Goal: Task Accomplishment & Management: Complete application form

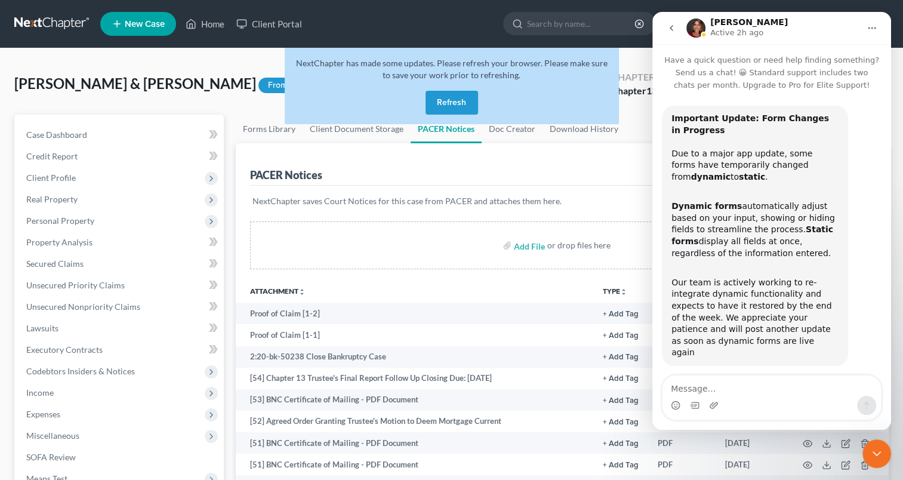
scroll to position [1, 0]
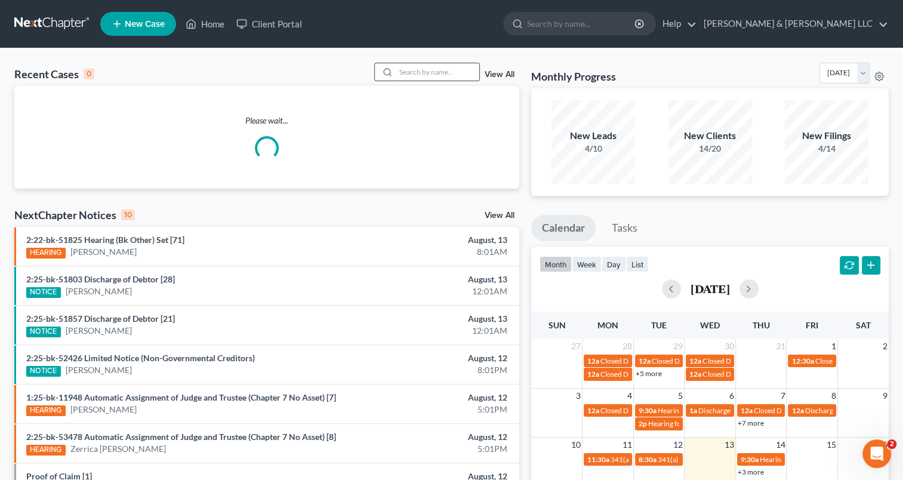
click at [396, 73] on input "search" at bounding box center [438, 71] width 84 height 17
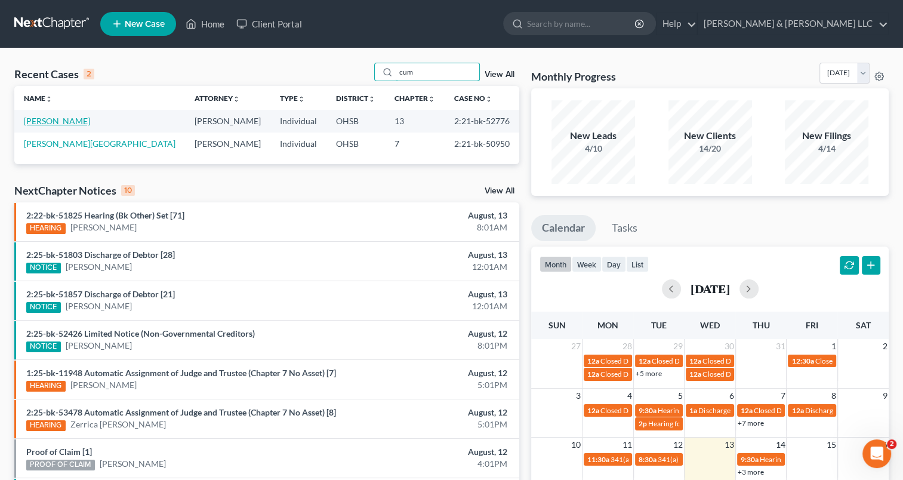
type input "cum"
click at [62, 119] on link "Cummins, Bobbi" at bounding box center [57, 121] width 66 height 10
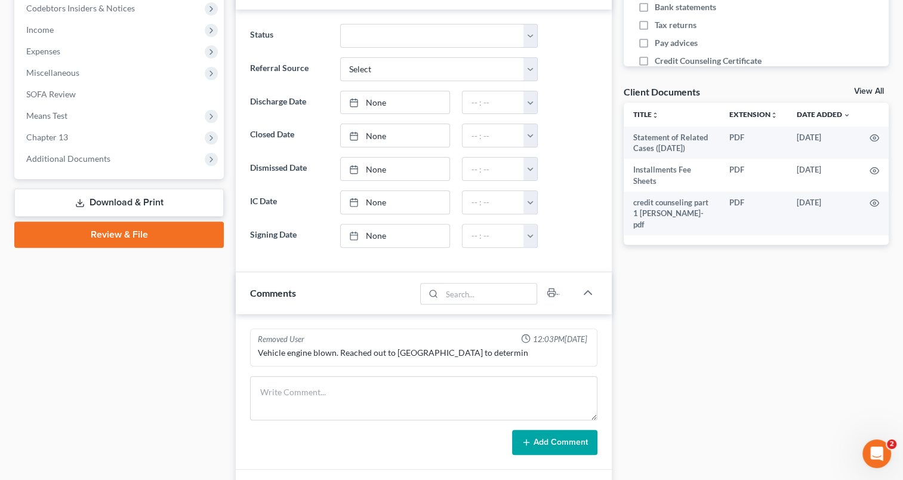
scroll to position [298, 0]
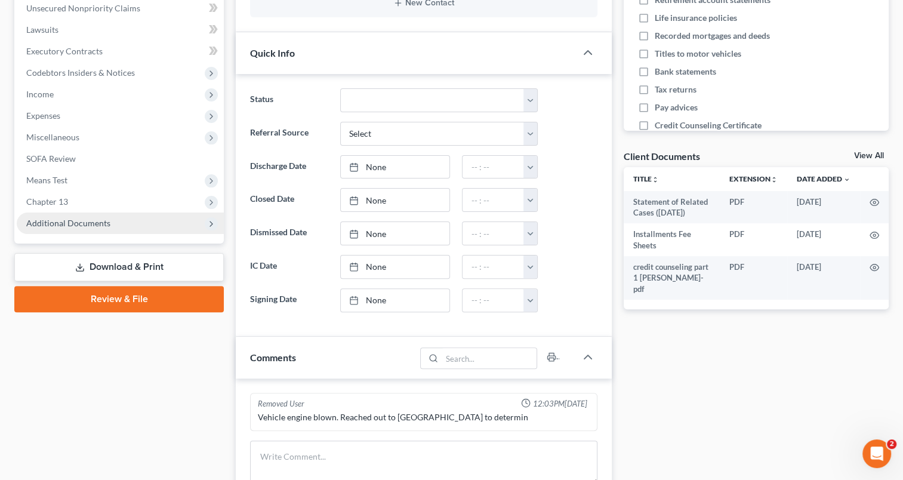
click at [93, 221] on span "Additional Documents" at bounding box center [68, 223] width 84 height 10
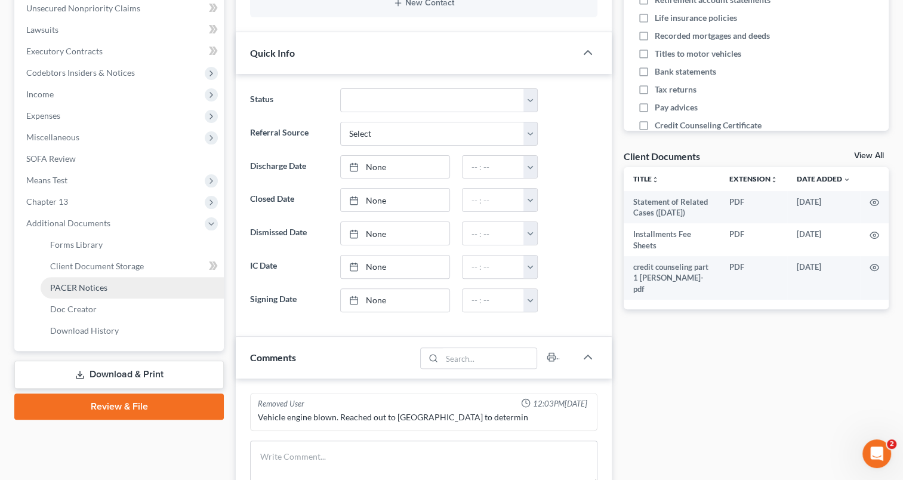
click at [89, 284] on span "PACER Notices" at bounding box center [78, 287] width 57 height 10
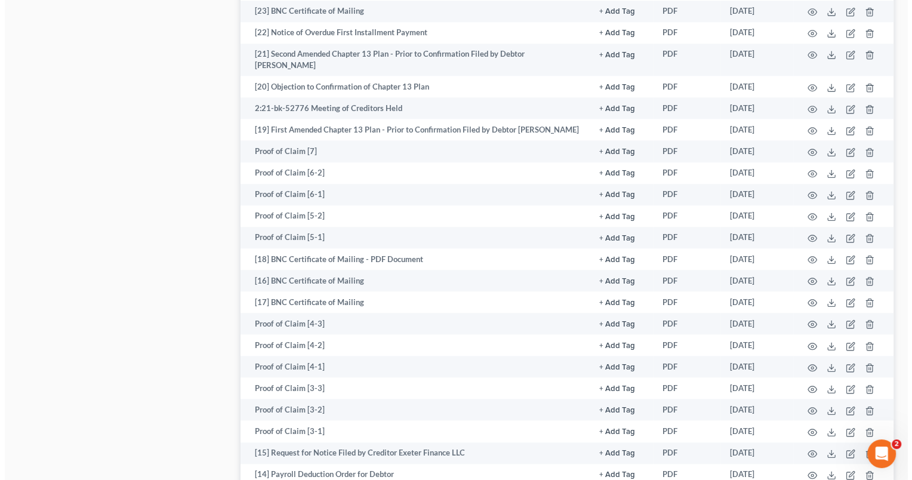
scroll to position [1253, 0]
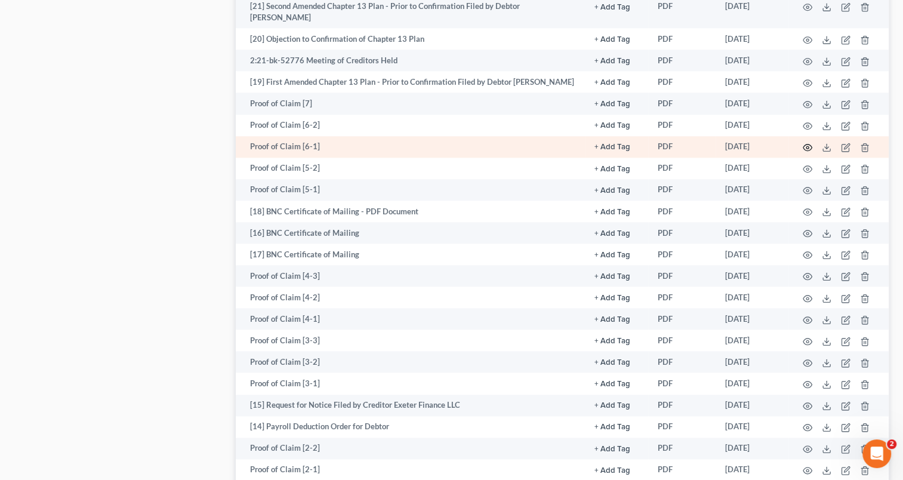
click at [805, 152] on icon "button" at bounding box center [807, 148] width 10 height 10
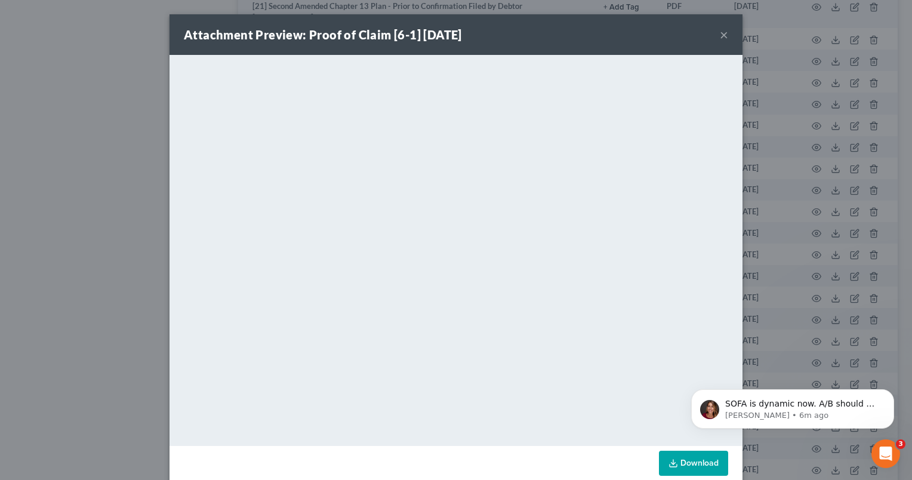
scroll to position [0, 0]
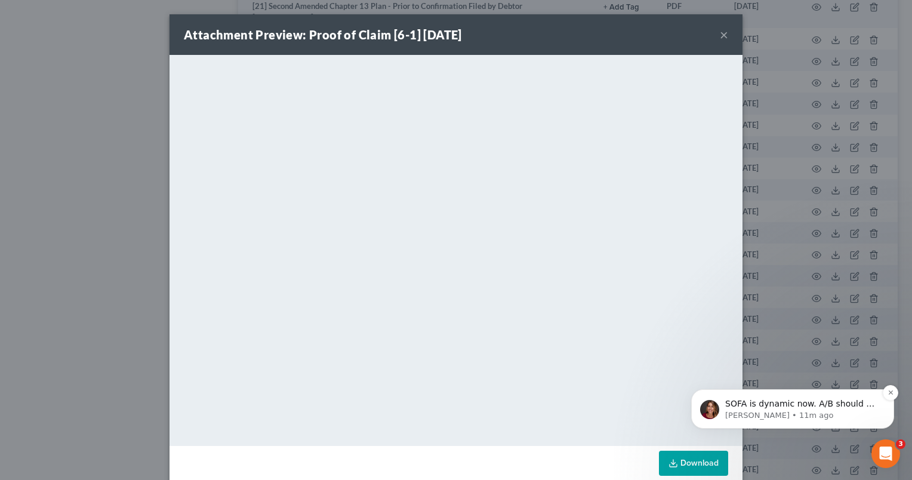
click at [779, 399] on p "SOFA is dynamic now. A/B should be done this week." at bounding box center [802, 404] width 154 height 12
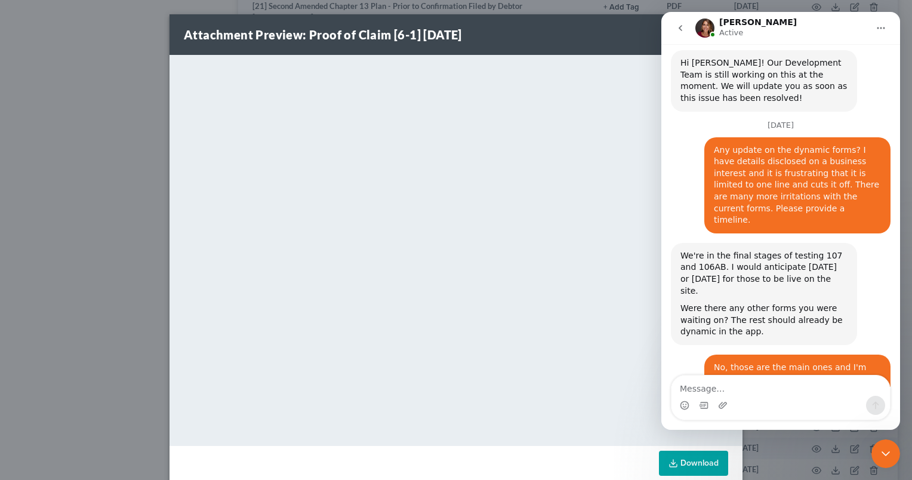
scroll to position [685, 0]
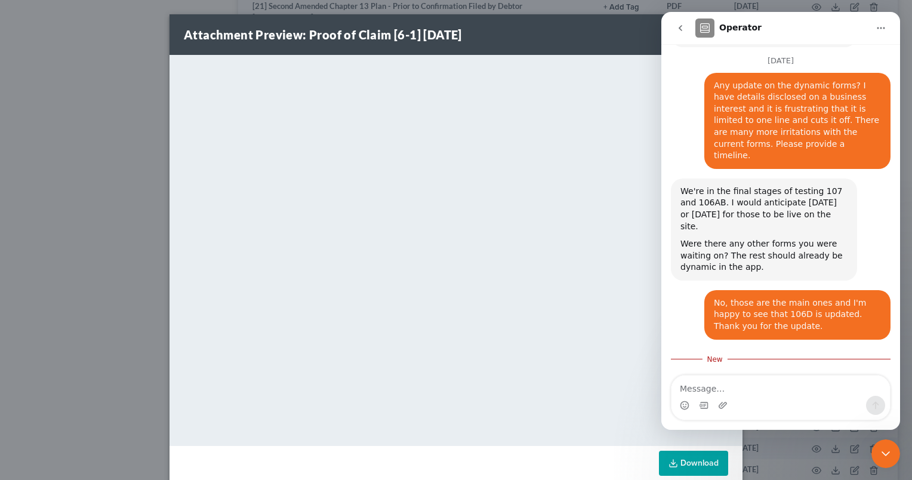
drag, startPoint x: 883, startPoint y: 455, endPoint x: 1676, endPoint y: 875, distance: 897.3
click at [883, 455] on icon "Close Intercom Messenger" at bounding box center [885, 453] width 14 height 14
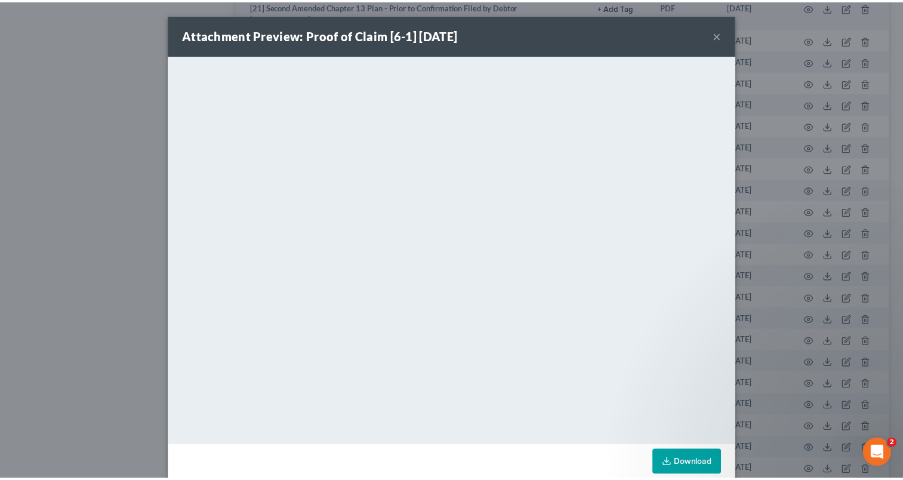
scroll to position [657, 0]
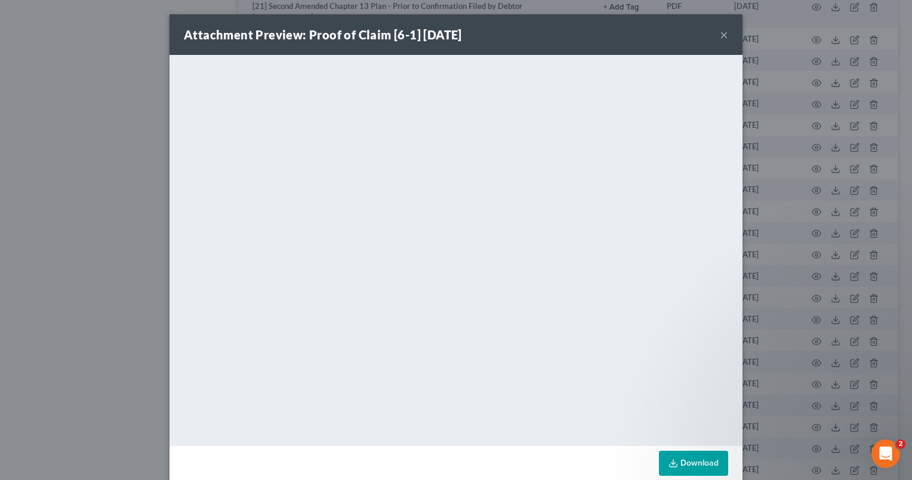
click at [720, 36] on button "×" at bounding box center [724, 34] width 8 height 14
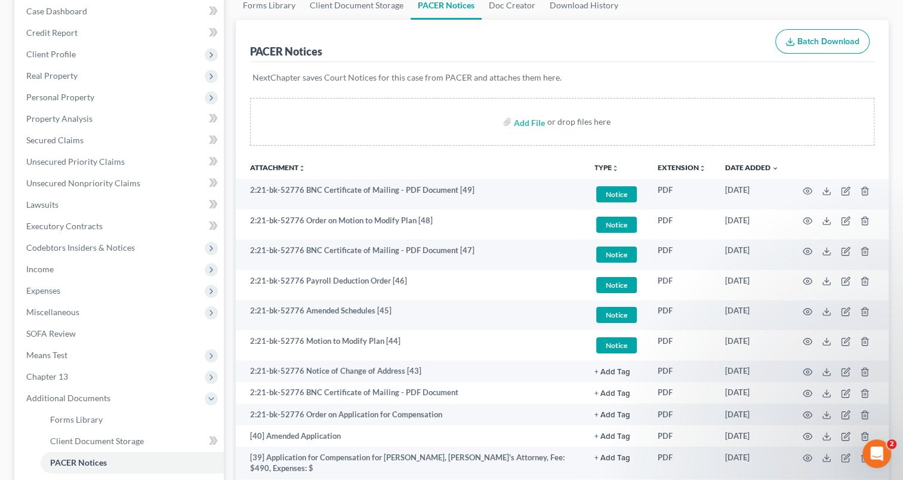
scroll to position [0, 0]
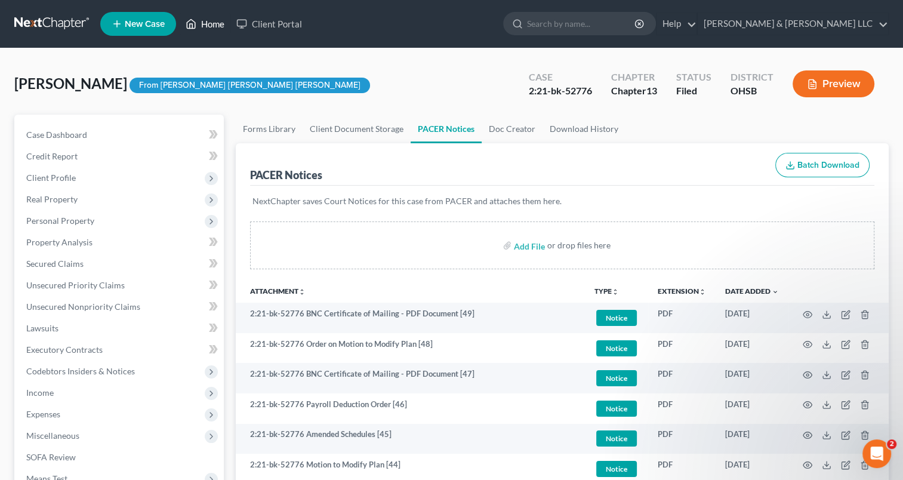
click at [220, 19] on link "Home" at bounding box center [205, 23] width 51 height 21
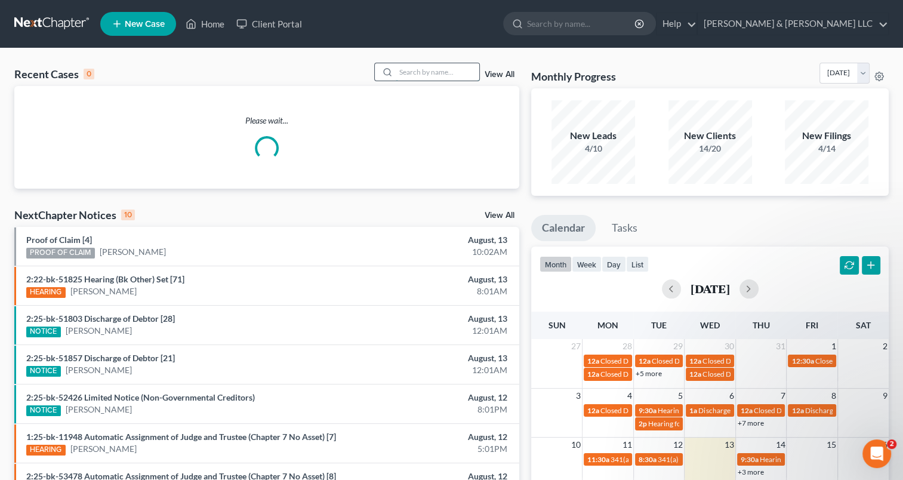
click at [434, 74] on input "search" at bounding box center [438, 71] width 84 height 17
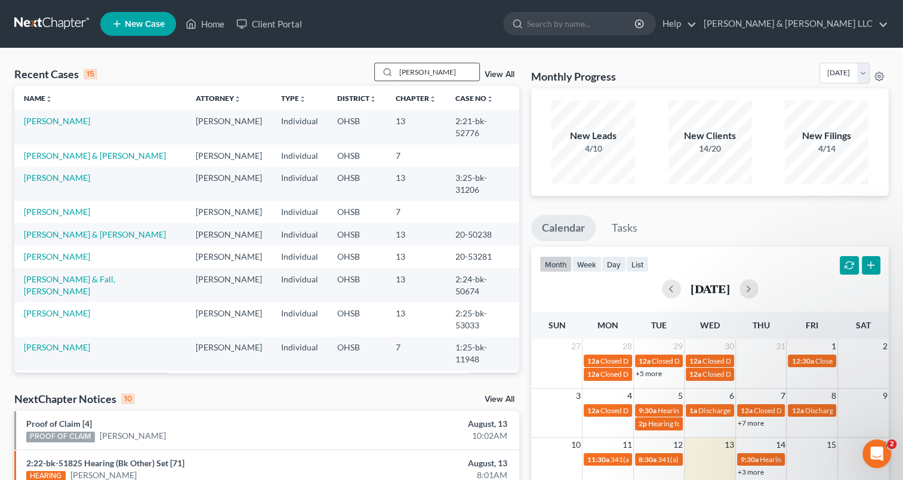
type input "castillo"
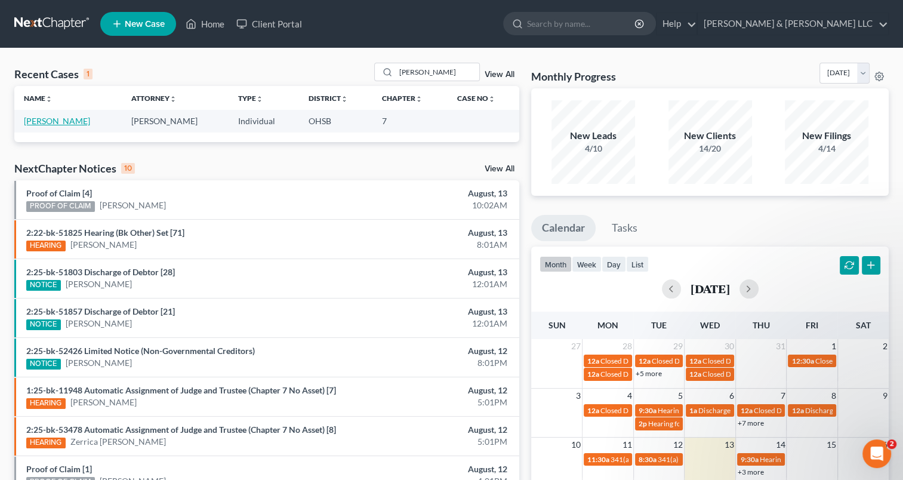
click at [58, 121] on link "Castillo, Christian" at bounding box center [57, 121] width 66 height 10
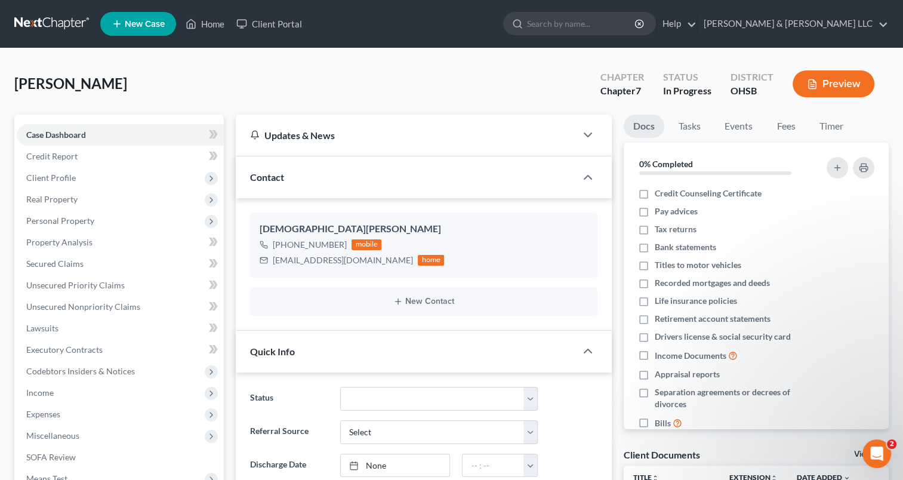
scroll to position [657, 0]
click at [69, 400] on span "Income" at bounding box center [120, 392] width 207 height 21
click at [72, 410] on span "Employment Income" at bounding box center [88, 414] width 76 height 10
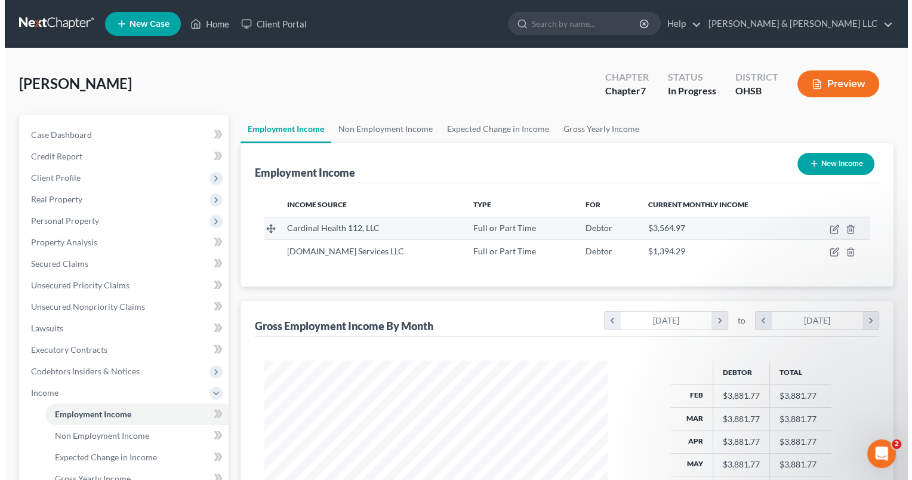
scroll to position [212, 367]
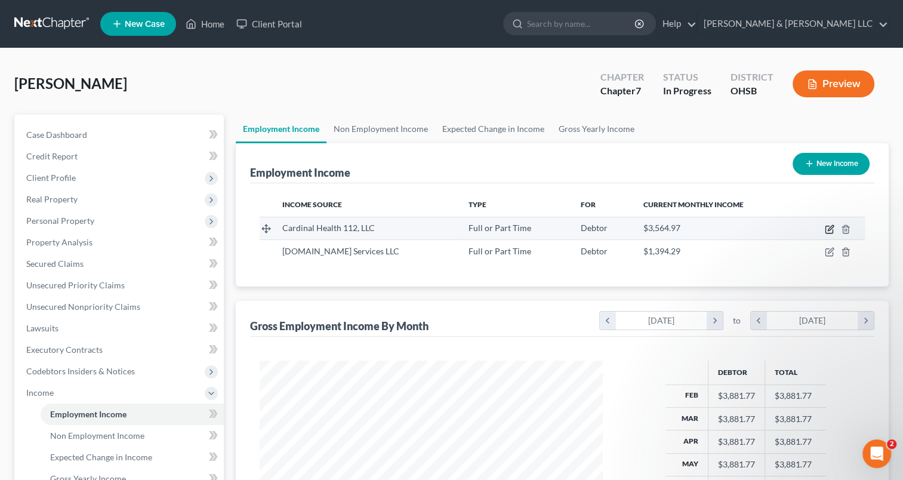
click at [829, 230] on icon "button" at bounding box center [830, 229] width 10 height 10
select select "0"
select select "36"
select select "2"
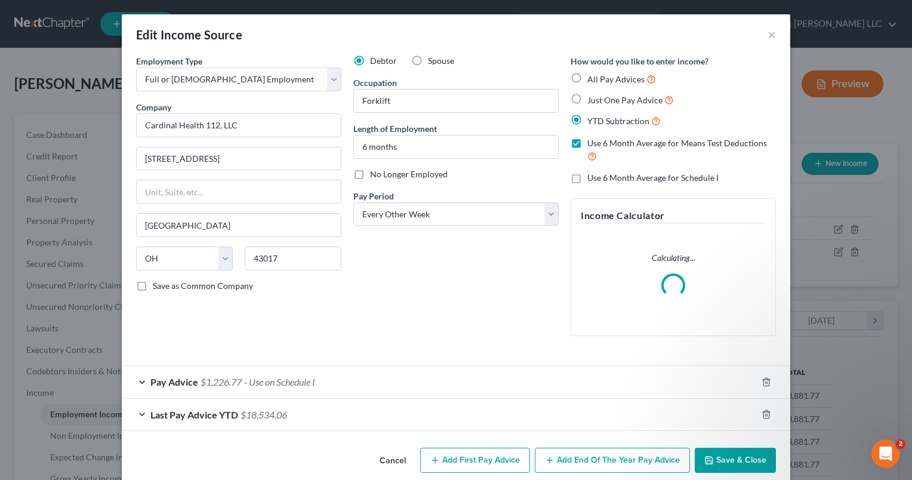
scroll to position [16, 0]
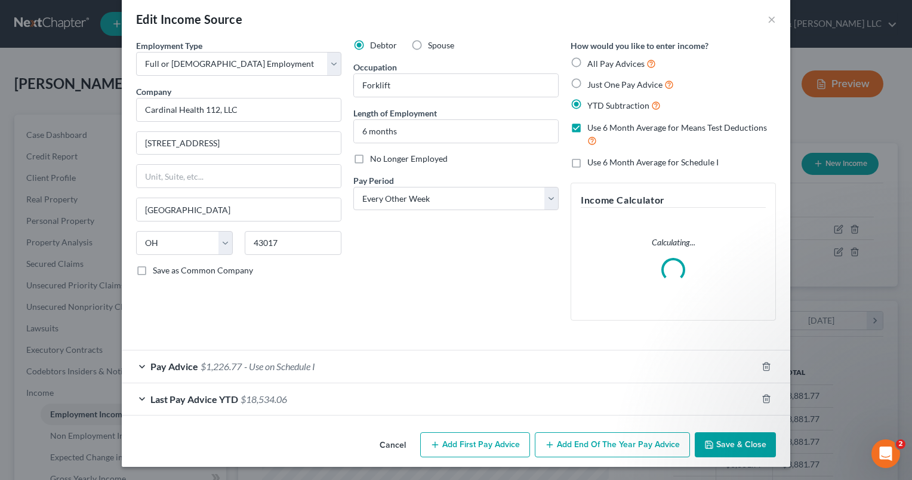
click at [137, 366] on div "Pay Advice $1,226.77 - Use on Schedule I" at bounding box center [439, 366] width 635 height 32
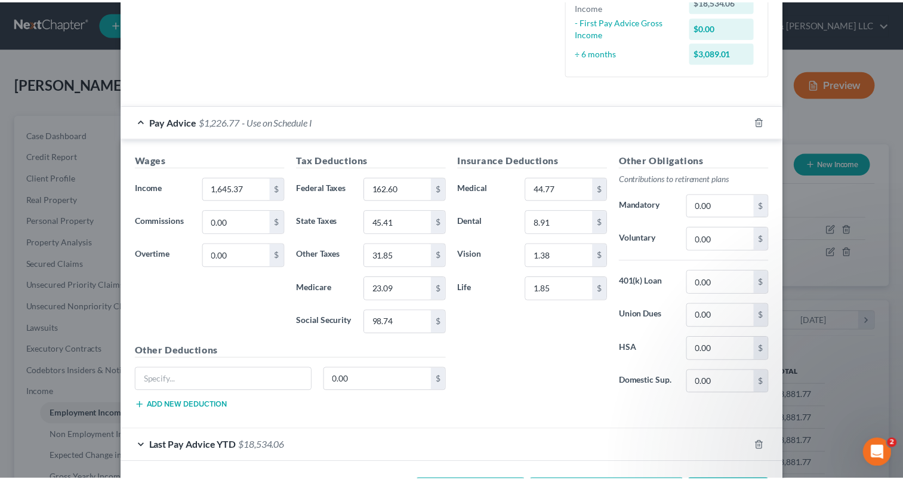
scroll to position [373, 0]
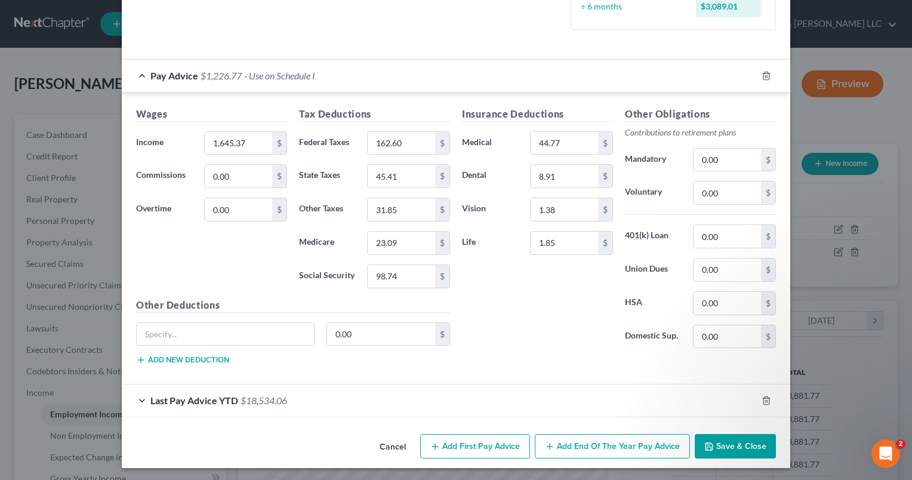
click at [742, 439] on button "Save & Close" at bounding box center [734, 446] width 81 height 25
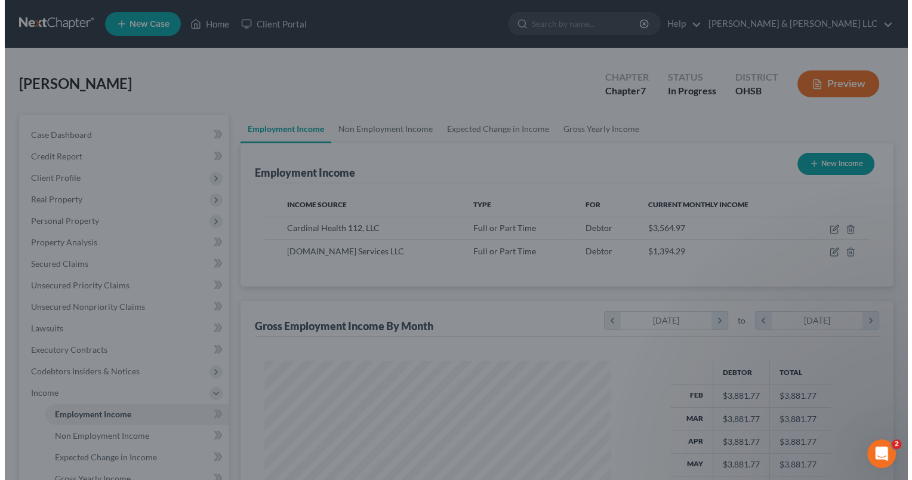
scroll to position [596400, 596246]
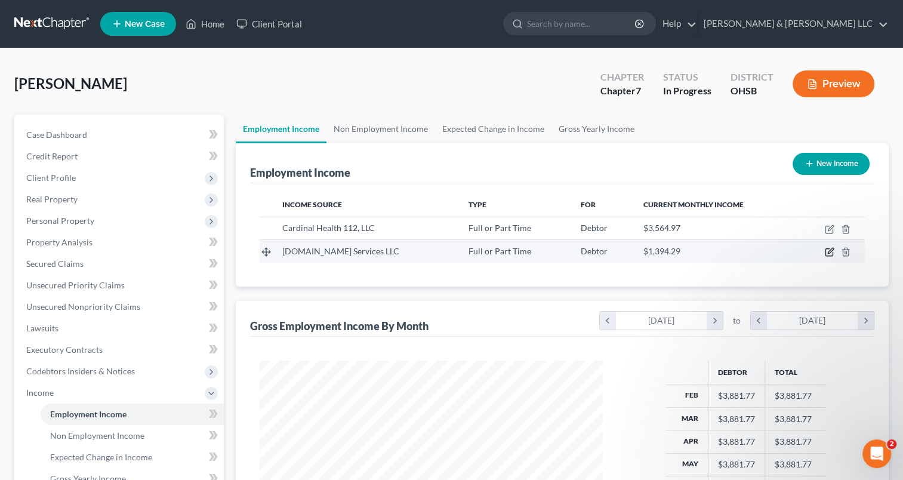
click at [829, 250] on icon "button" at bounding box center [830, 250] width 5 height 5
select select "0"
select select "50"
select select "3"
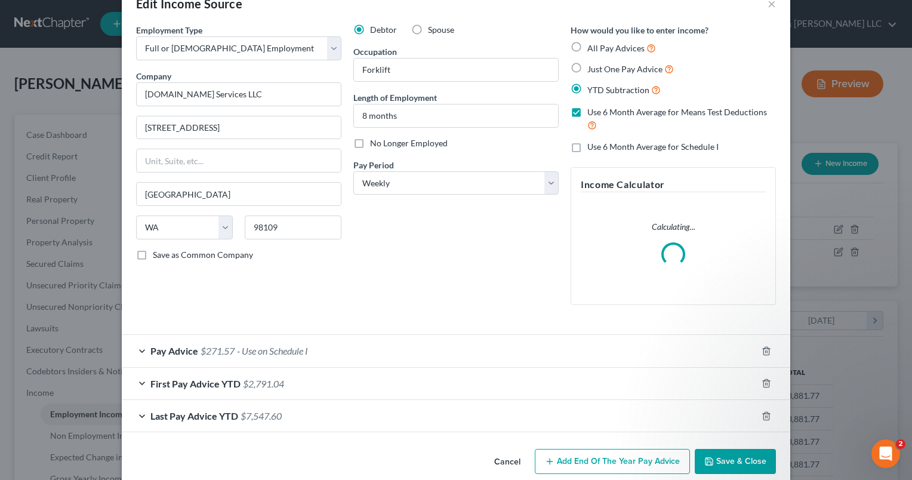
scroll to position [48, 0]
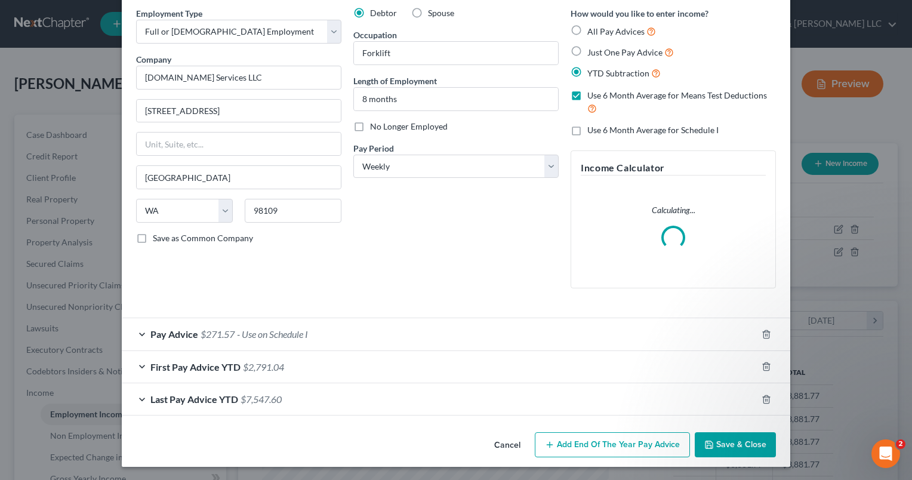
click at [160, 331] on span "Pay Advice" at bounding box center [174, 333] width 48 height 11
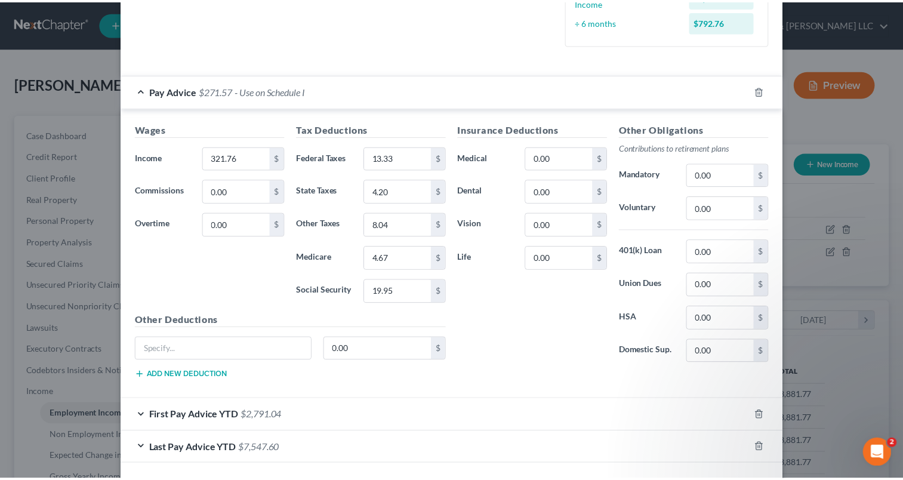
scroll to position [403, 0]
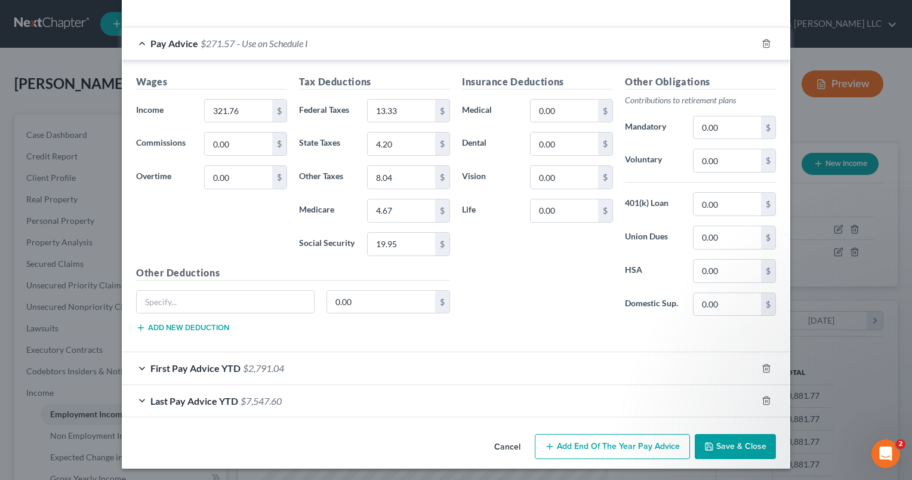
click at [723, 449] on button "Save & Close" at bounding box center [734, 446] width 81 height 25
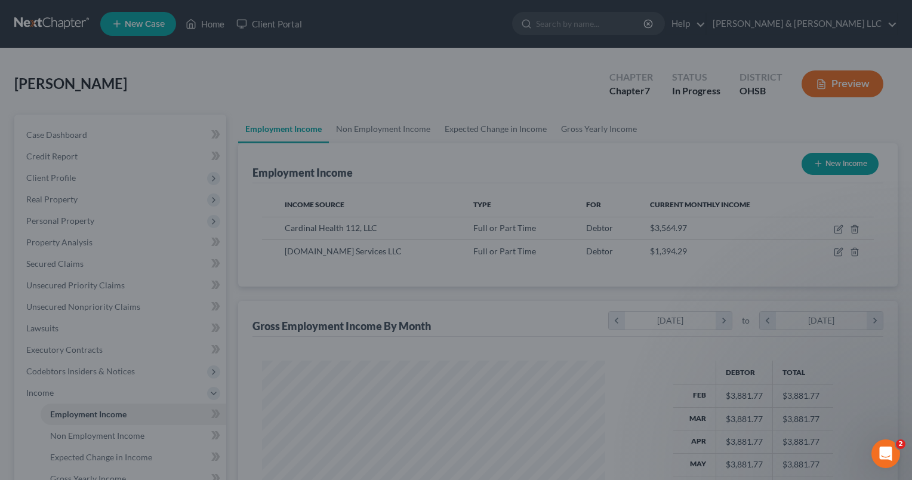
scroll to position [596400, 596246]
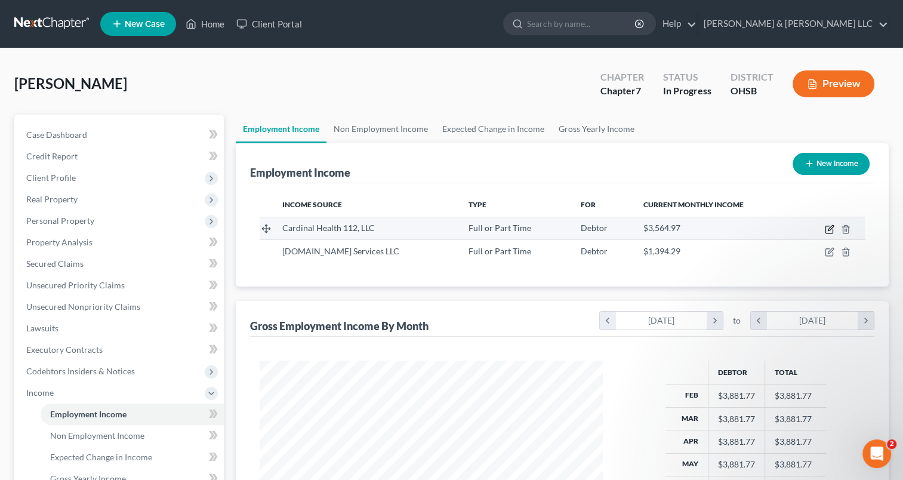
click at [830, 230] on icon "button" at bounding box center [830, 229] width 10 height 10
select select "0"
select select "36"
select select "2"
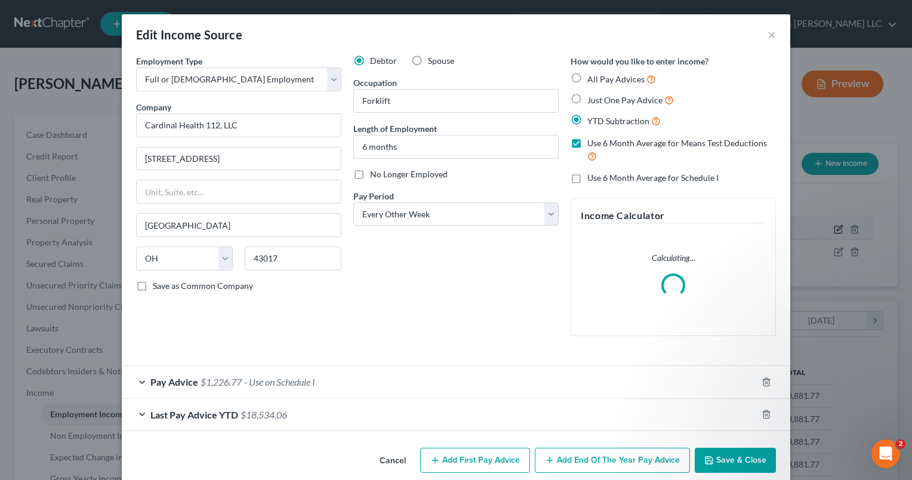
scroll to position [212, 370]
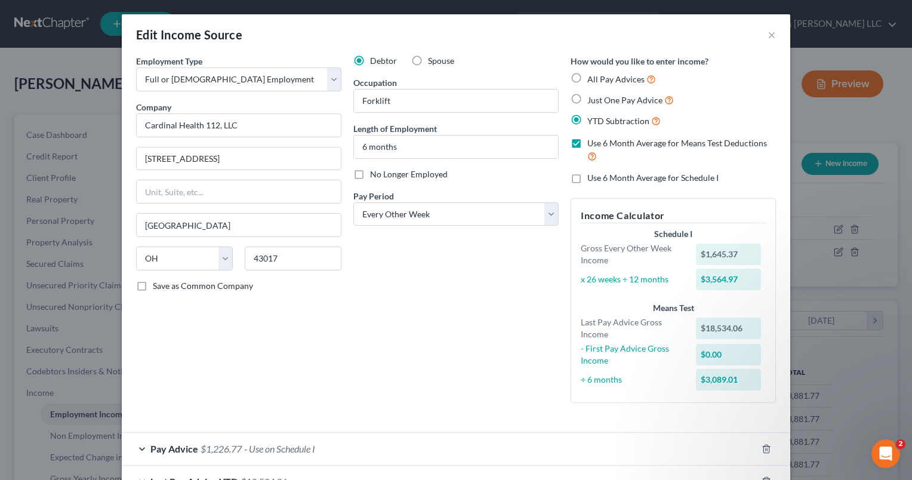
click at [170, 382] on form "Employment Type * Select Full or Part Time Employment Self Employment Company *…" at bounding box center [456, 276] width 640 height 443
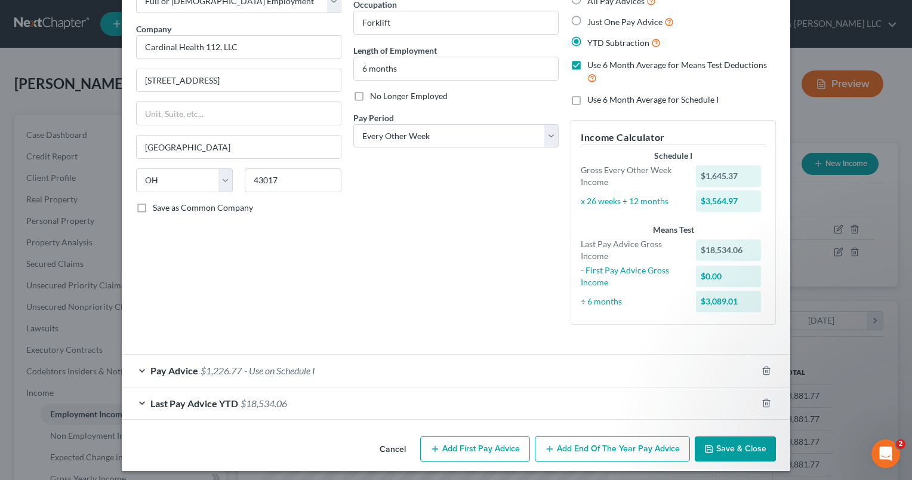
scroll to position [82, 0]
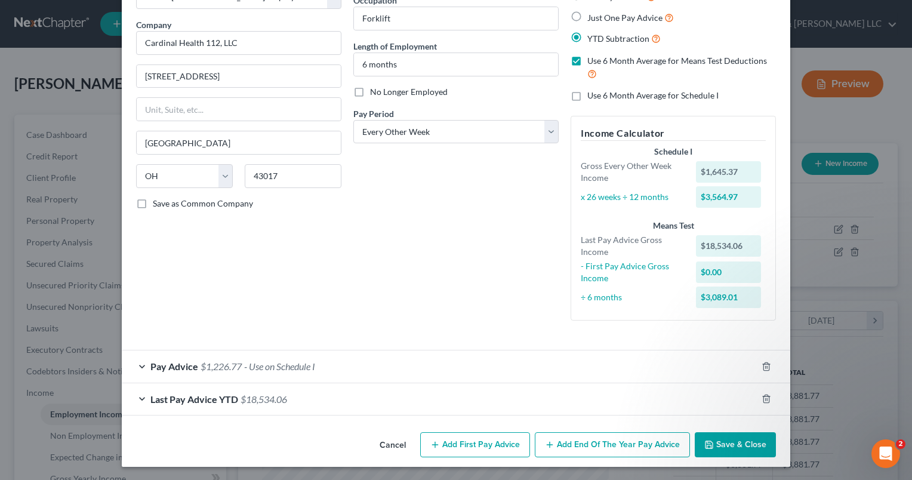
click at [138, 368] on div "Pay Advice $1,226.77 - Use on Schedule I" at bounding box center [439, 366] width 635 height 32
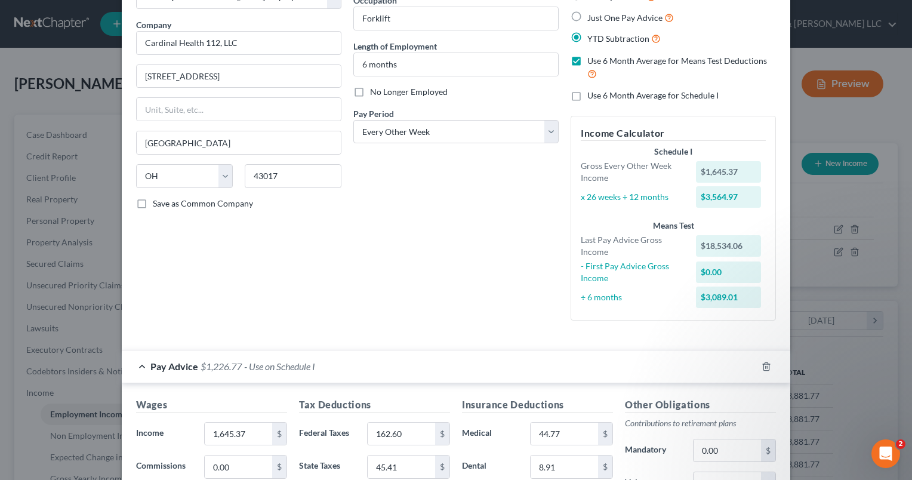
scroll to position [261, 0]
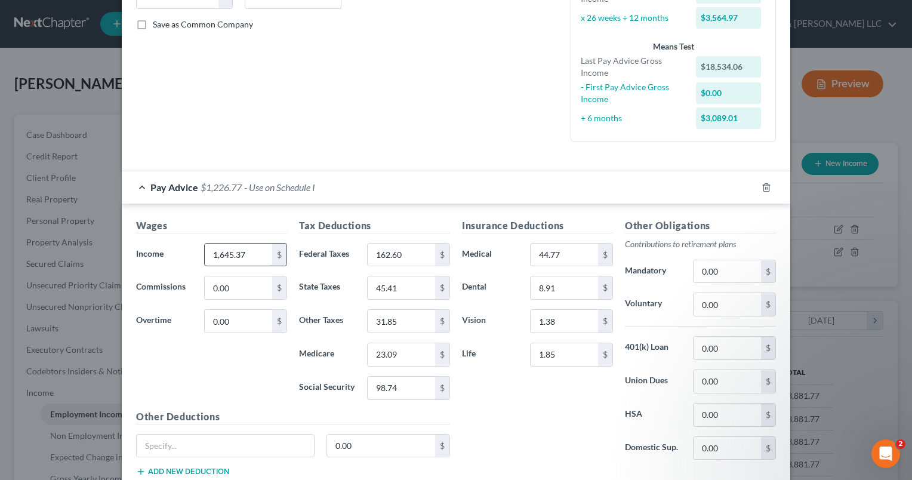
click at [250, 258] on input "1,645.37" at bounding box center [238, 254] width 67 height 23
type input "1,609.64"
click at [409, 257] on input "162.60" at bounding box center [401, 254] width 67 height 23
type input "158.31"
click at [409, 286] on input "45.41" at bounding box center [401, 287] width 67 height 23
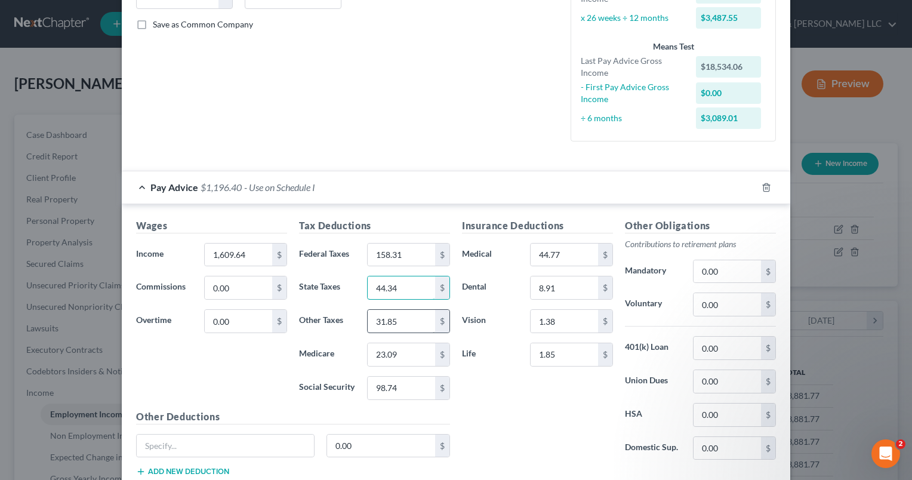
type input "44.34"
click at [412, 315] on input "31.85" at bounding box center [401, 321] width 67 height 23
type input "31.14"
click at [414, 358] on input "23.09" at bounding box center [401, 354] width 67 height 23
type input "22.57"
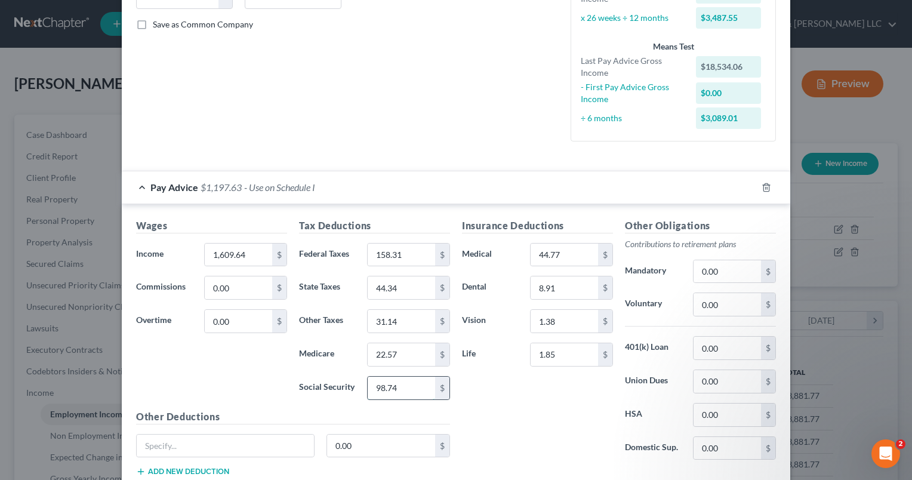
click at [418, 390] on input "98.74" at bounding box center [401, 387] width 67 height 23
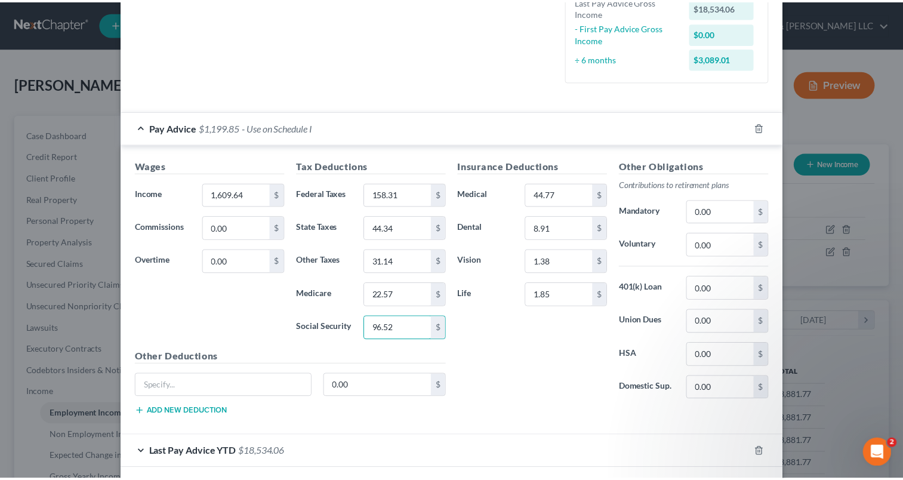
scroll to position [373, 0]
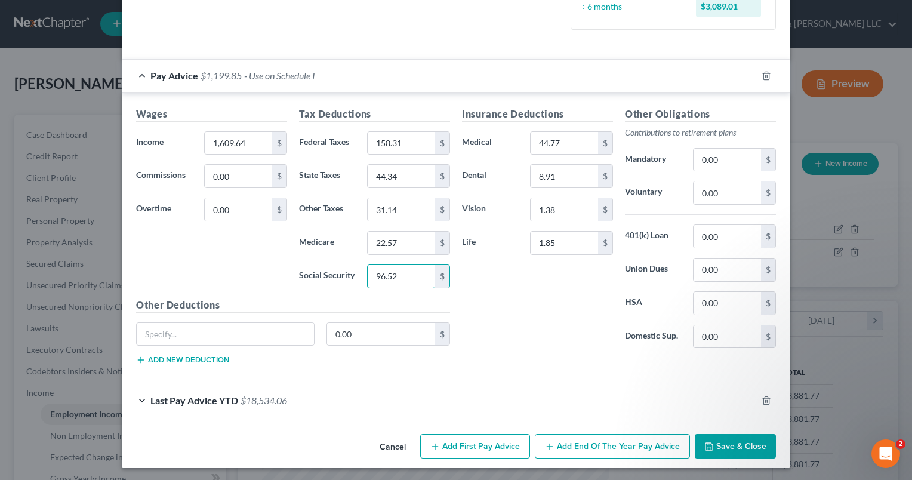
type input "96.52"
click at [737, 439] on button "Save & Close" at bounding box center [734, 446] width 81 height 25
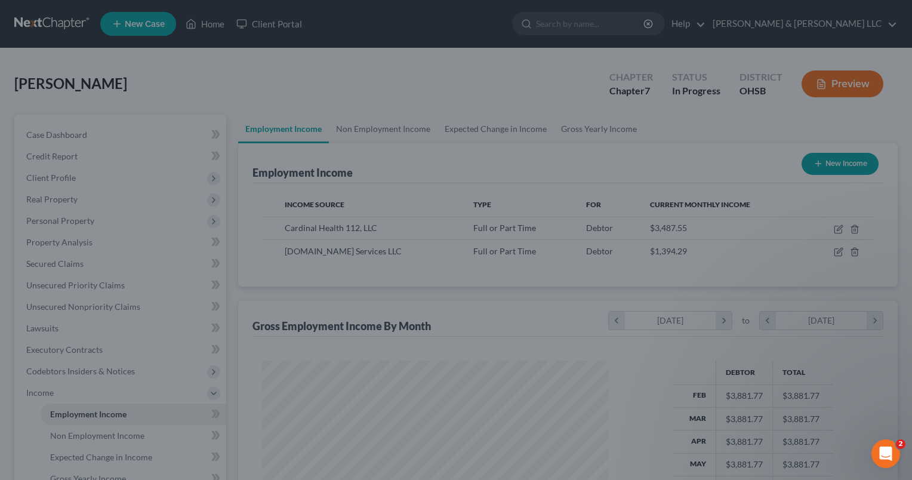
scroll to position [596400, 596246]
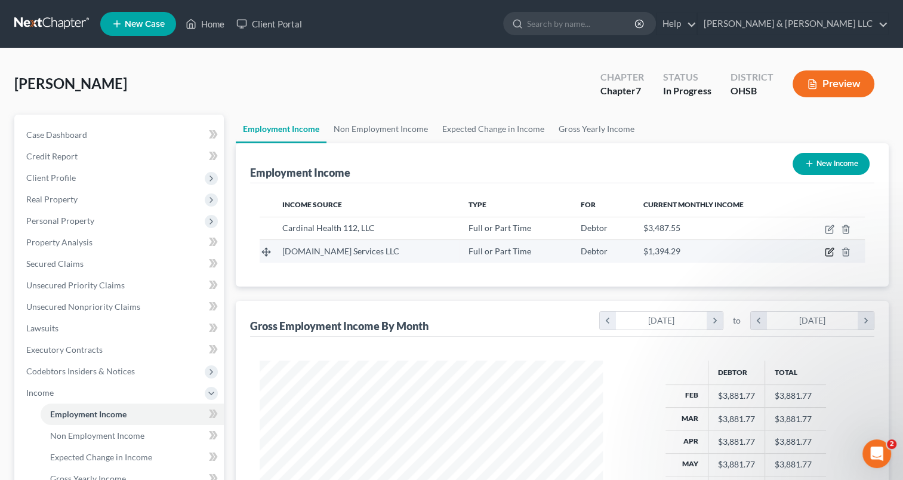
click at [828, 250] on icon "button" at bounding box center [830, 252] width 10 height 10
select select "0"
select select "50"
select select "3"
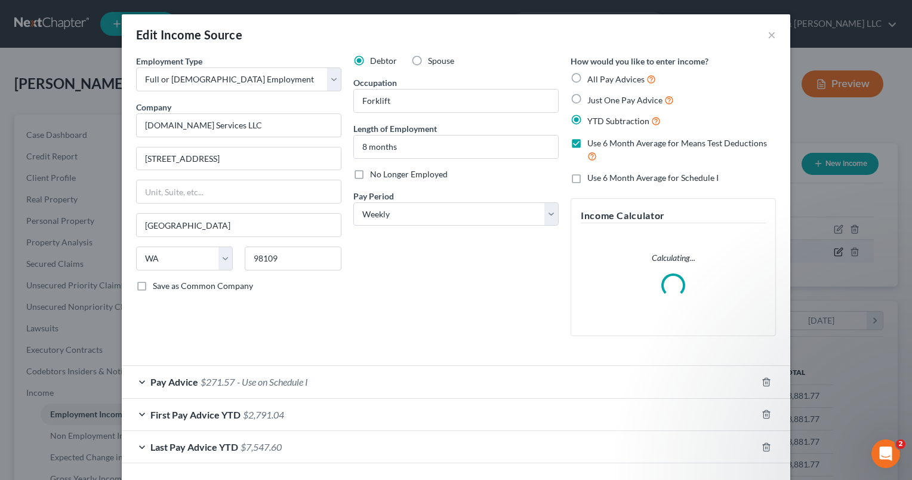
scroll to position [212, 370]
click at [140, 385] on div "Pay Advice $271.57 - Use on Schedule I" at bounding box center [439, 382] width 635 height 32
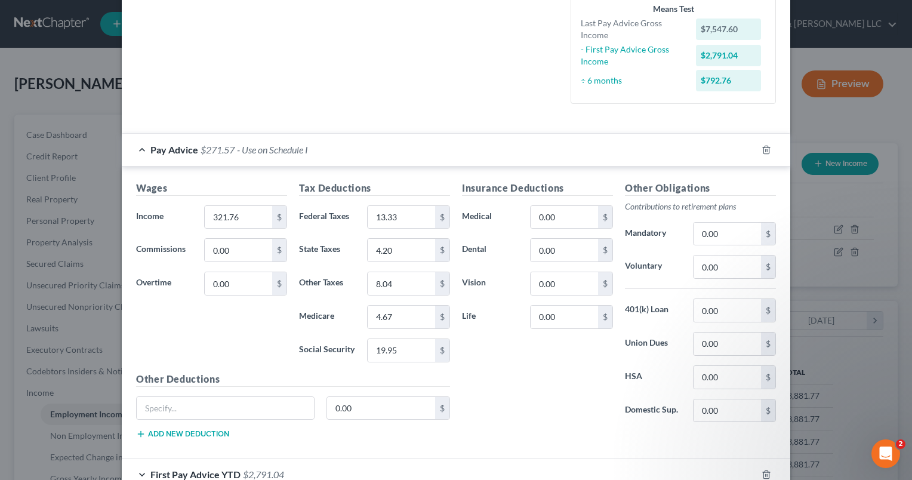
scroll to position [298, 0]
click at [254, 211] on input "321.76" at bounding box center [238, 215] width 67 height 23
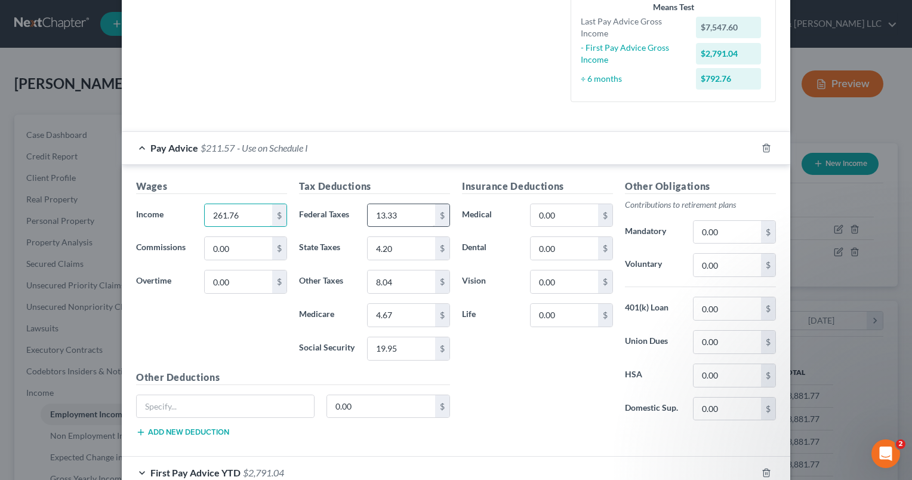
type input "261.76"
click at [406, 217] on input "13.33" at bounding box center [401, 215] width 67 height 23
type input "10"
type input "2.83"
type input "6.54"
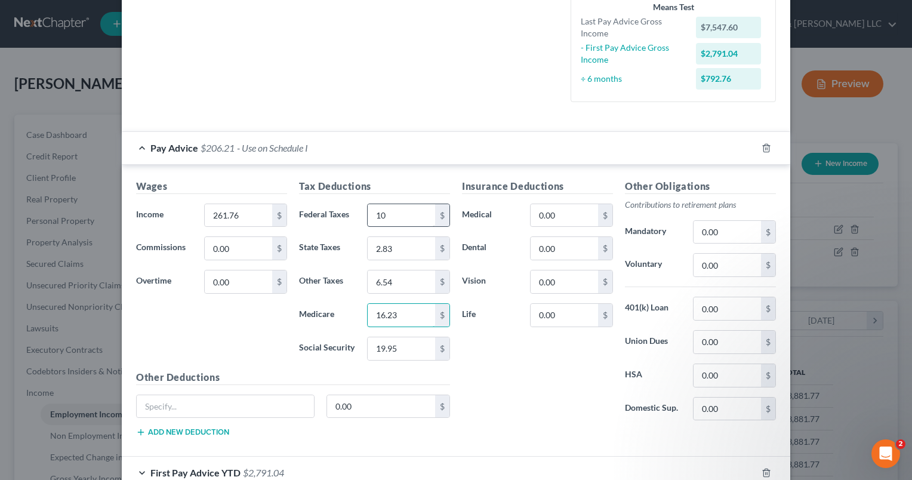
type input "16.23"
type input "3.79"
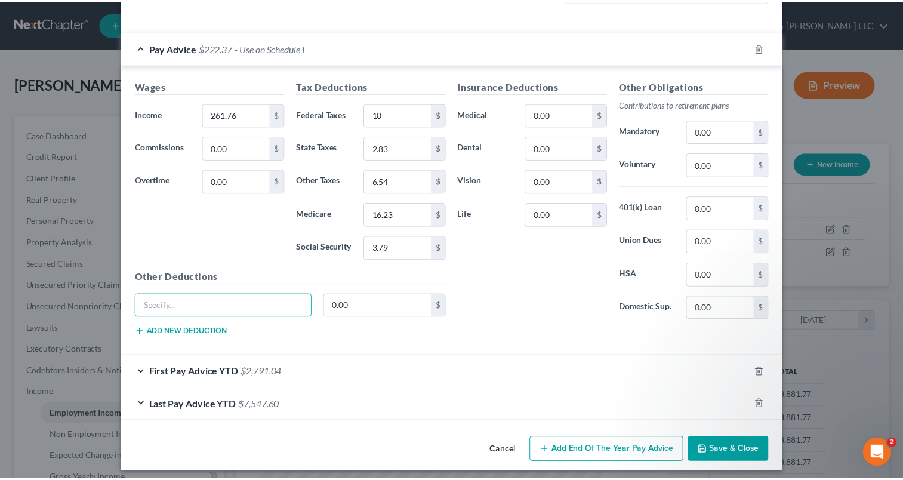
scroll to position [403, 0]
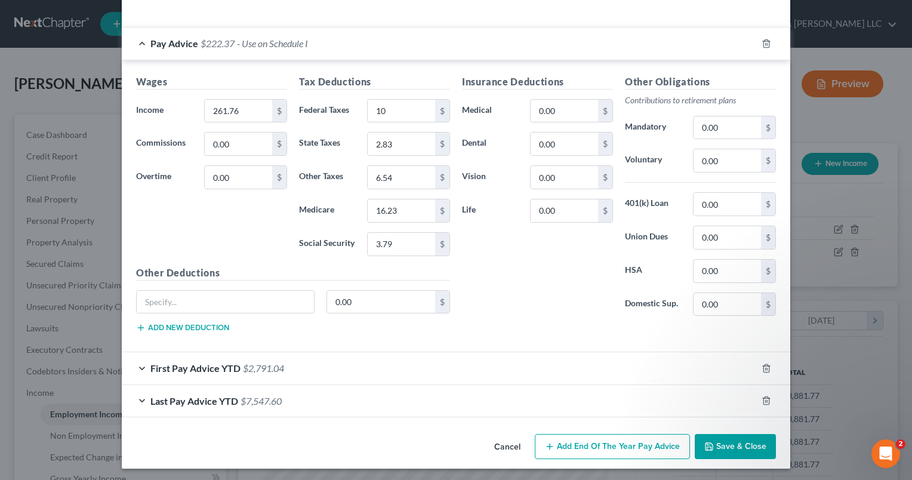
click at [713, 441] on button "Save & Close" at bounding box center [734, 446] width 81 height 25
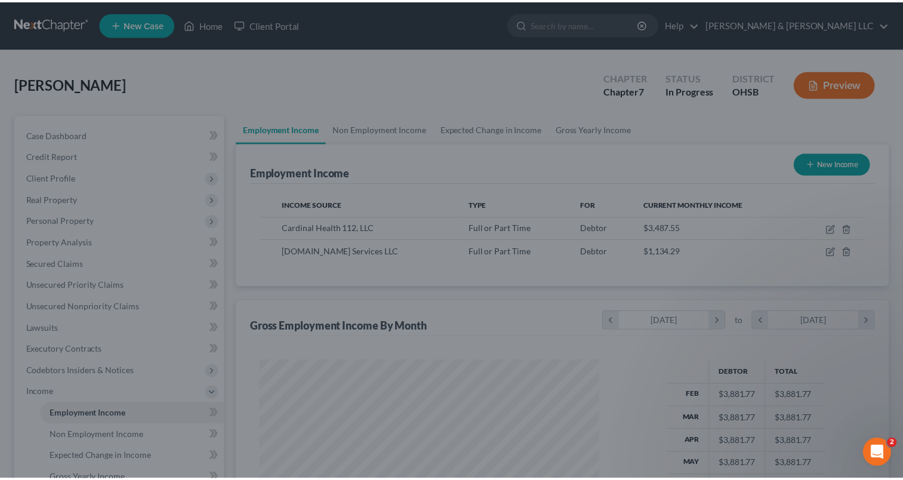
scroll to position [596400, 596246]
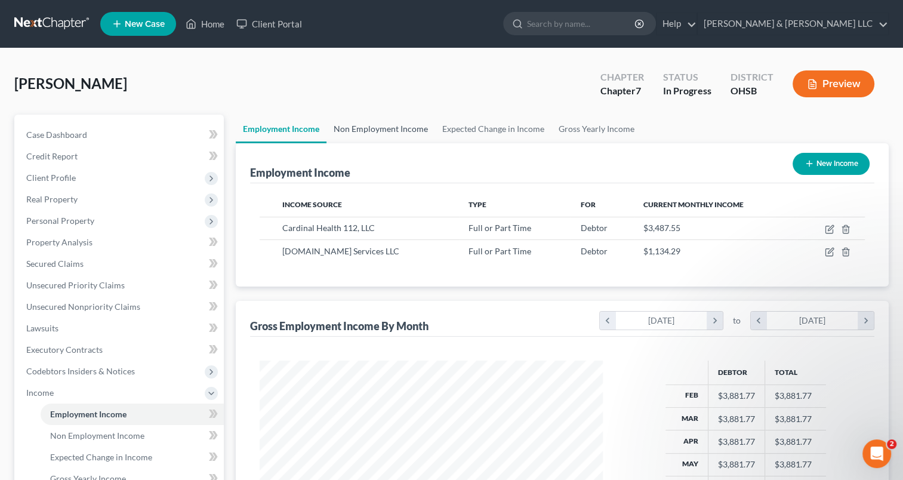
click at [381, 117] on link "Non Employment Income" at bounding box center [380, 129] width 109 height 29
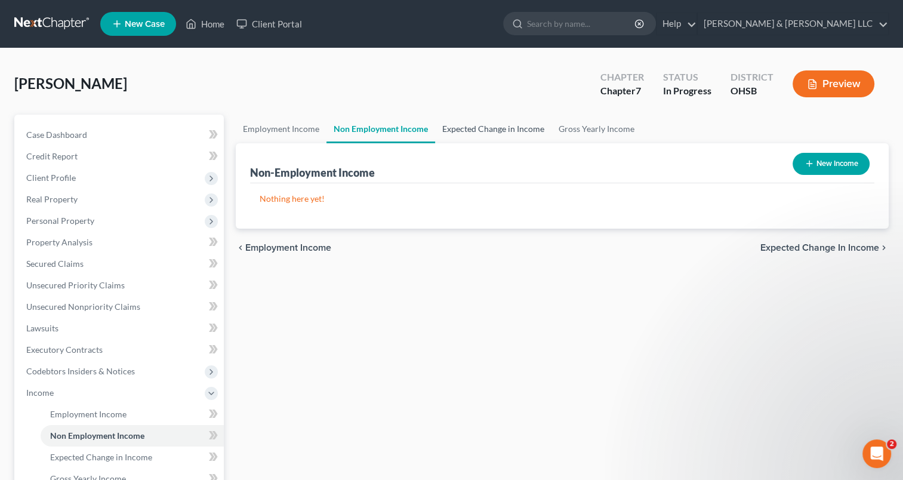
click at [469, 120] on link "Expected Change in Income" at bounding box center [493, 129] width 116 height 29
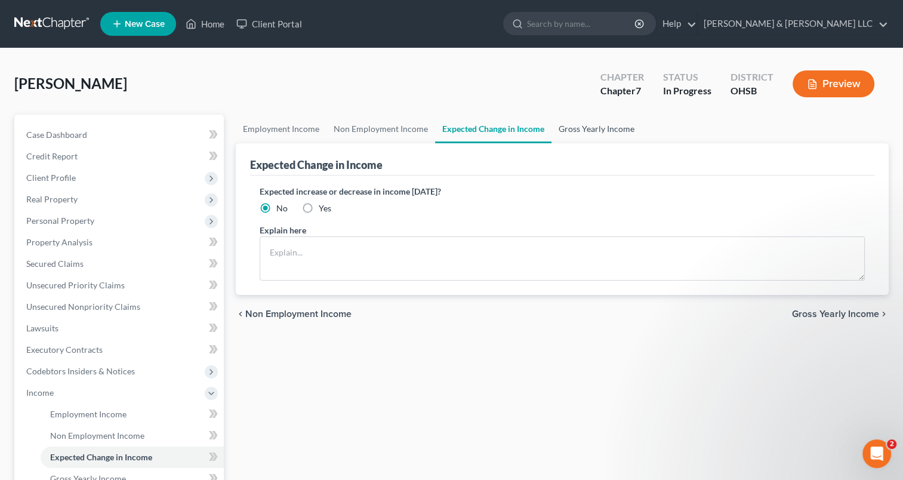
click at [585, 126] on link "Gross Yearly Income" at bounding box center [596, 129] width 90 height 29
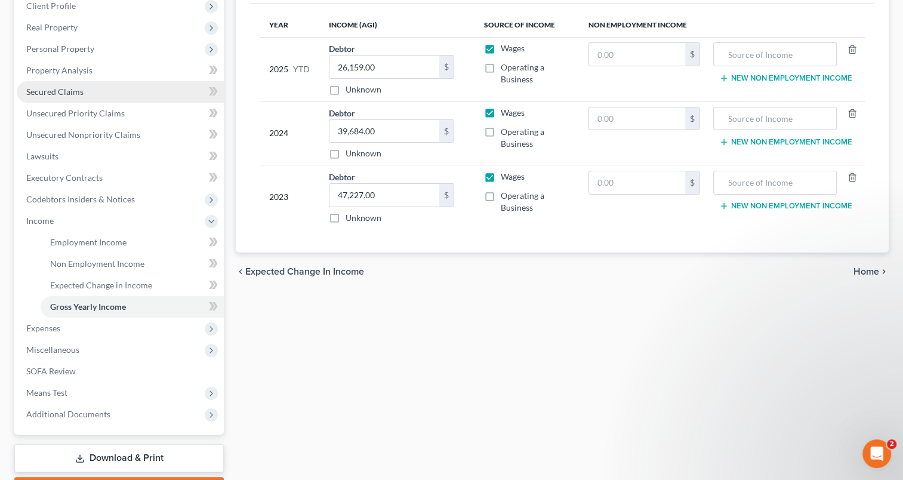
scroll to position [179, 0]
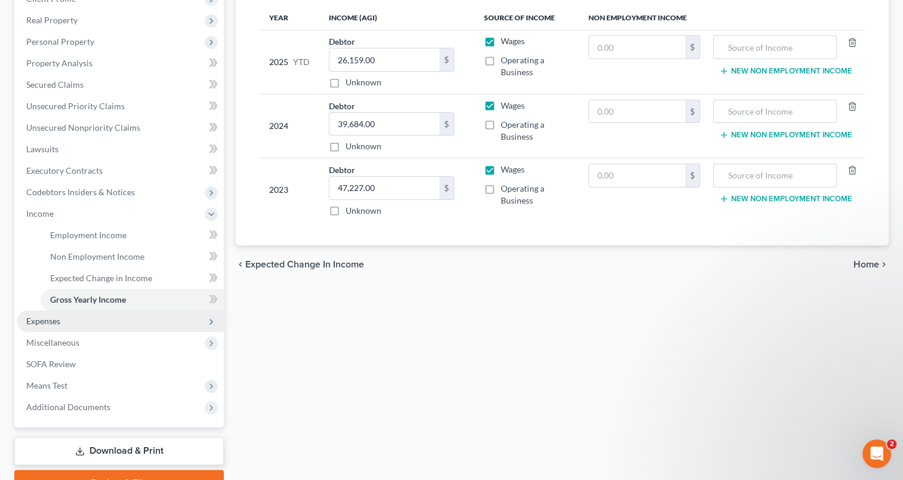
click at [48, 319] on span "Expenses" at bounding box center [43, 321] width 34 height 10
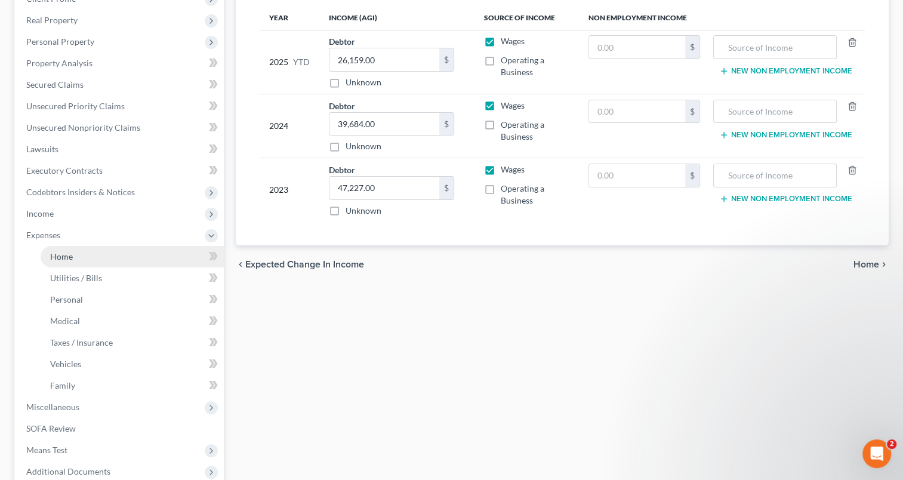
click at [71, 260] on span "Home" at bounding box center [61, 256] width 23 height 10
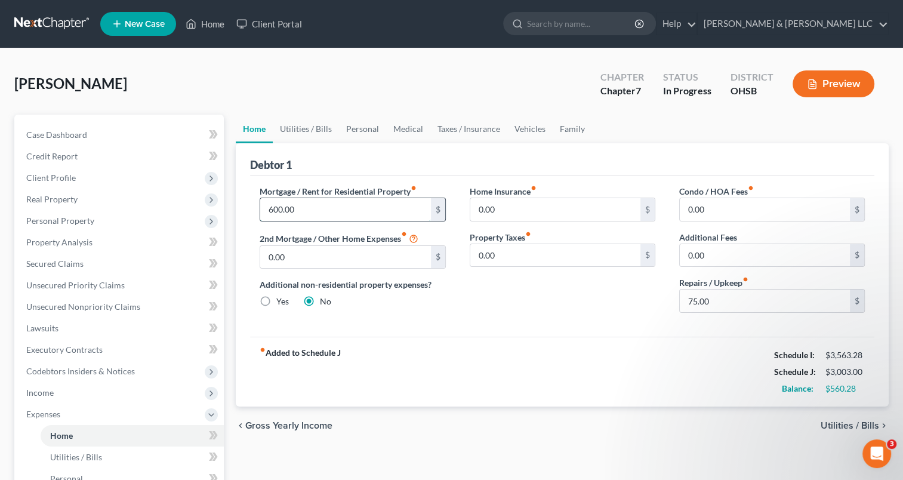
click at [315, 210] on input "600.00" at bounding box center [345, 209] width 170 height 23
type input "700"
click at [302, 134] on link "Utilities / Bills" at bounding box center [306, 129] width 66 height 29
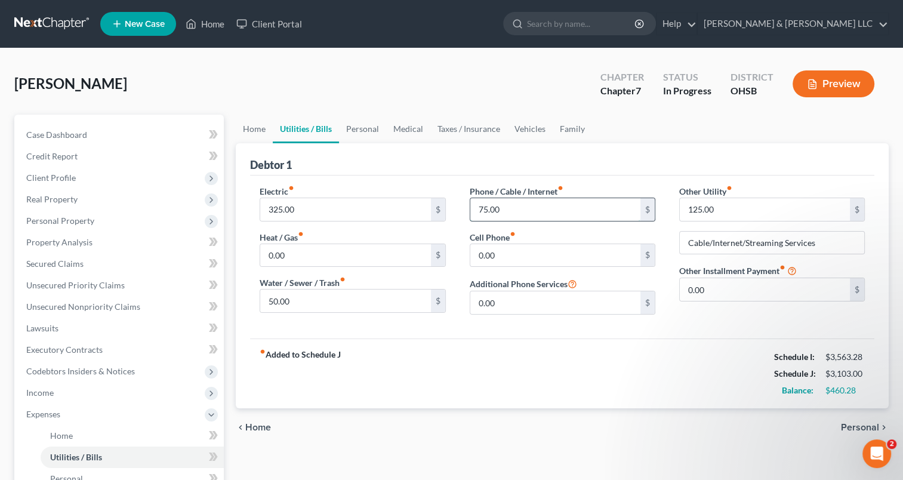
click at [480, 210] on input "75.00" at bounding box center [555, 209] width 170 height 23
click at [482, 211] on input "75.00" at bounding box center [555, 209] width 170 height 23
type input "95.00"
click at [722, 214] on input "125.00" at bounding box center [765, 209] width 170 height 23
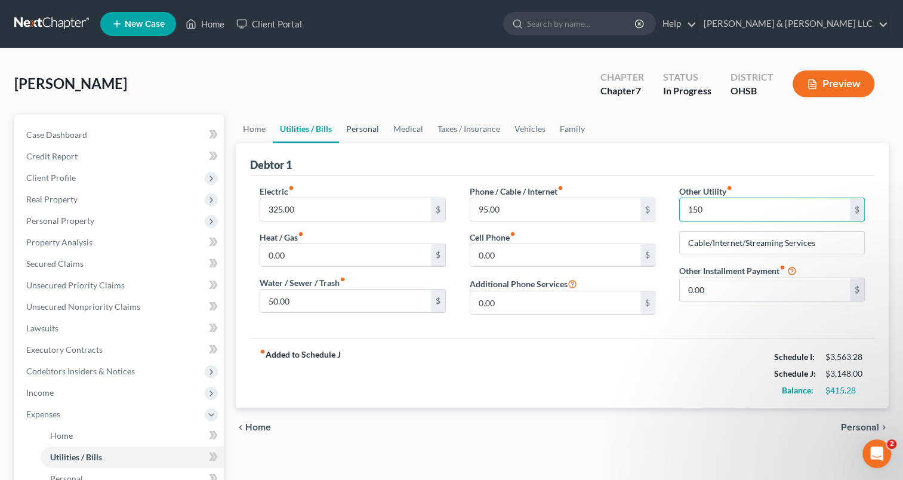
type input "150"
click at [373, 131] on link "Personal" at bounding box center [362, 129] width 47 height 29
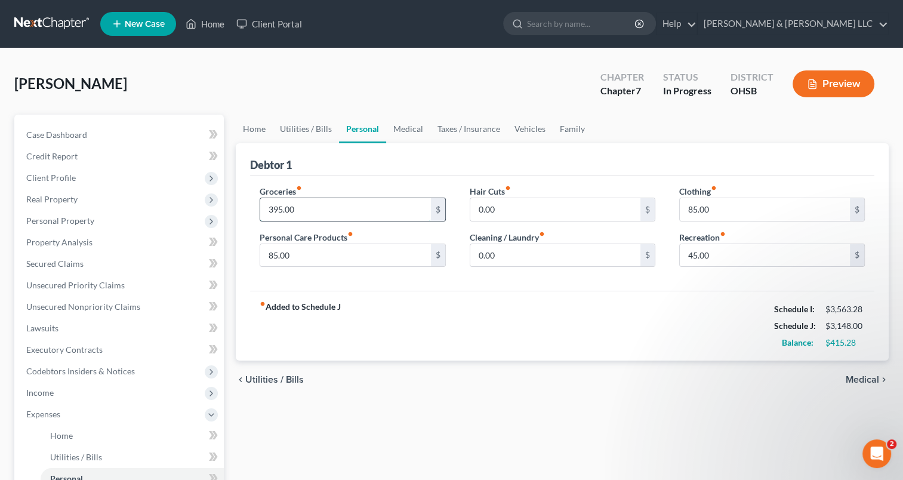
click at [317, 211] on input "395.00" at bounding box center [345, 209] width 170 height 23
type input "425"
click at [317, 257] on input "85.00" at bounding box center [345, 255] width 170 height 23
click at [407, 121] on link "Medical" at bounding box center [408, 129] width 44 height 29
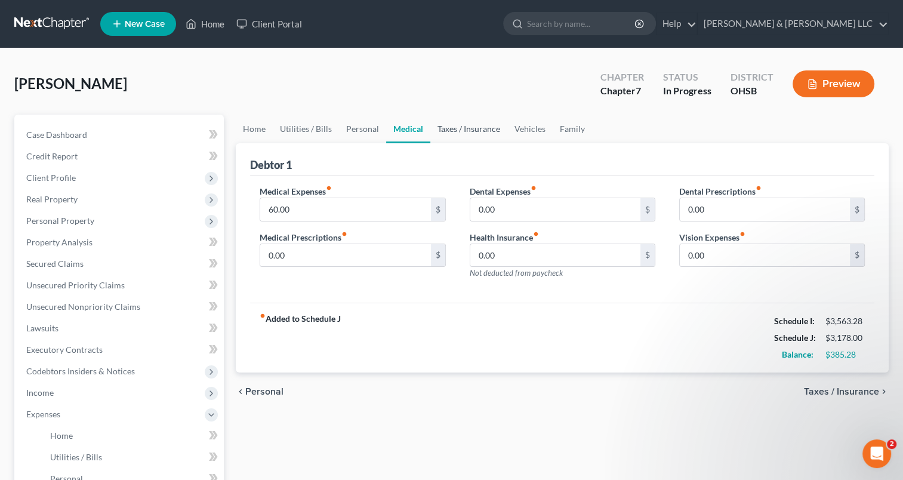
click at [487, 134] on link "Taxes / Insurance" at bounding box center [468, 129] width 77 height 29
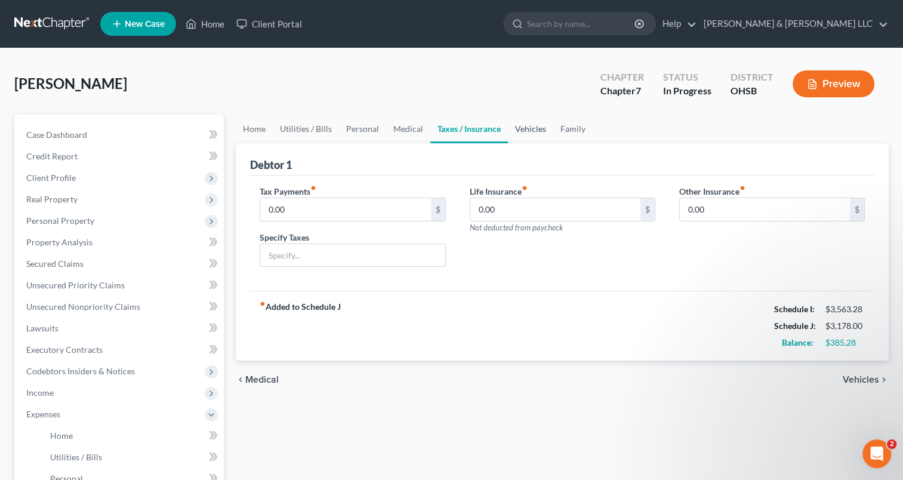
click at [527, 129] on link "Vehicles" at bounding box center [530, 129] width 45 height 29
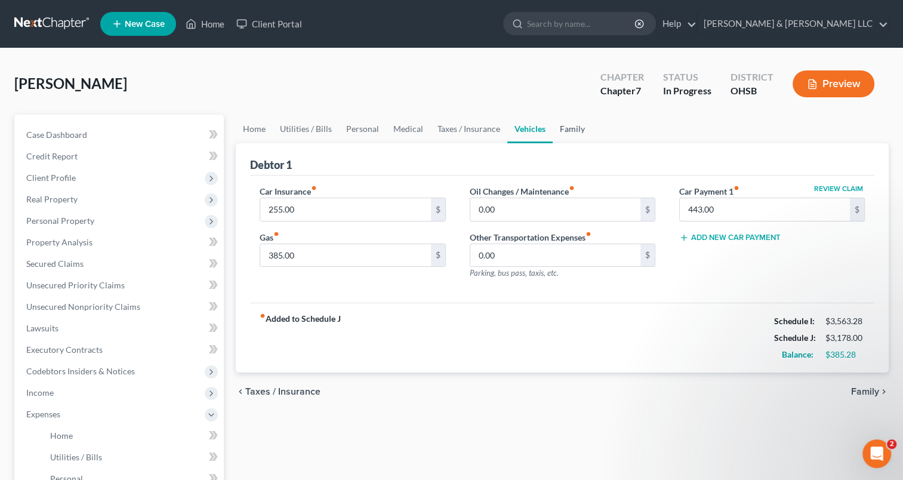
click at [562, 127] on link "Family" at bounding box center [571, 129] width 39 height 29
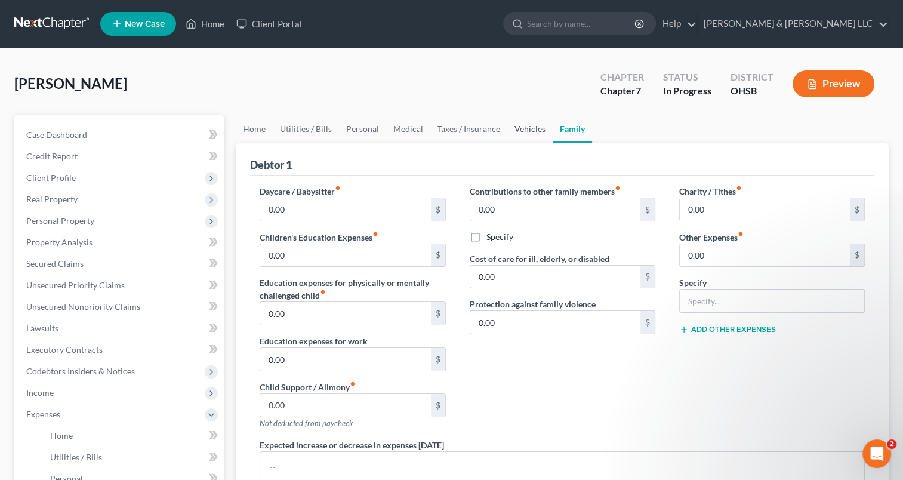
click at [536, 132] on link "Vehicles" at bounding box center [529, 129] width 45 height 29
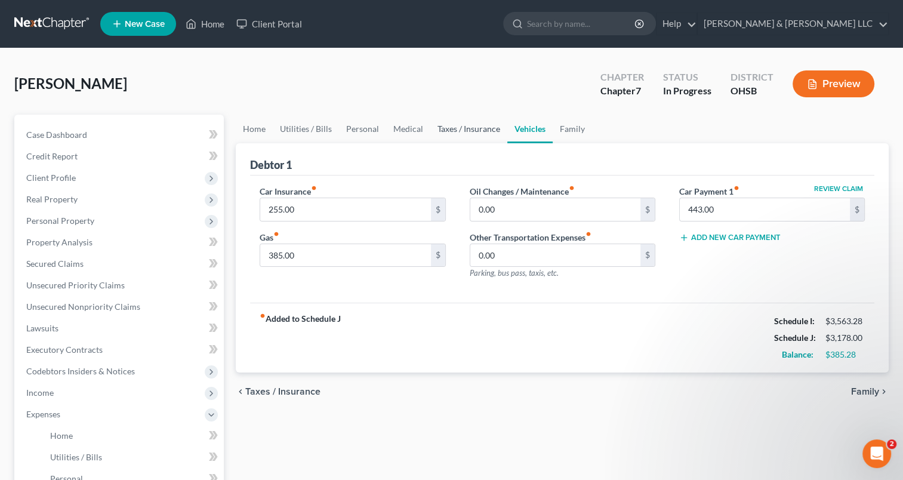
click at [465, 129] on link "Taxes / Insurance" at bounding box center [468, 129] width 77 height 29
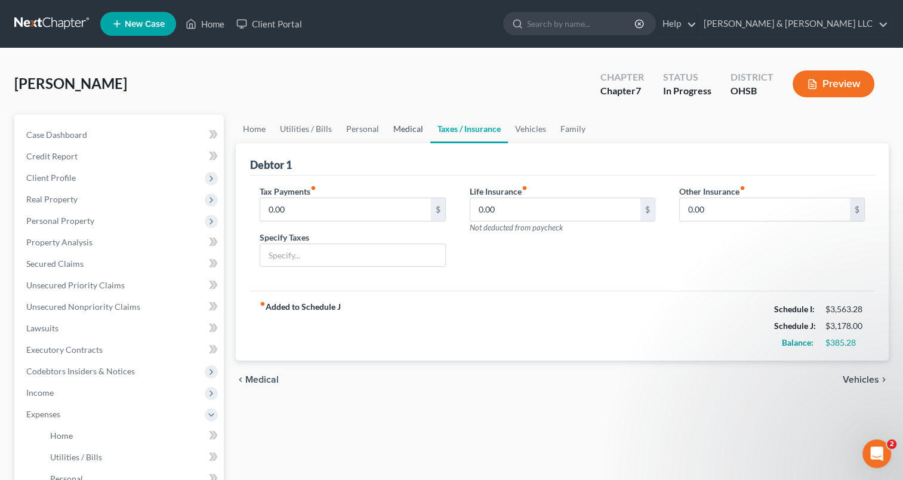
click at [397, 134] on link "Medical" at bounding box center [408, 129] width 44 height 29
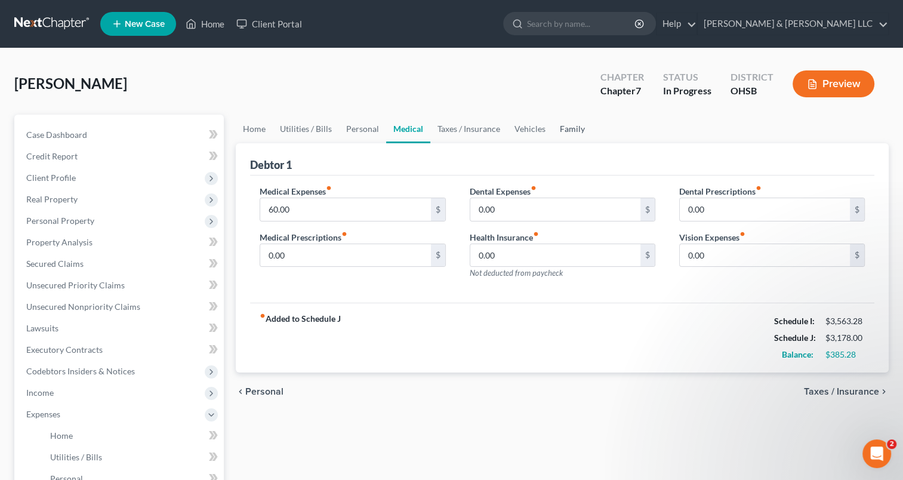
click at [568, 134] on link "Family" at bounding box center [571, 129] width 39 height 29
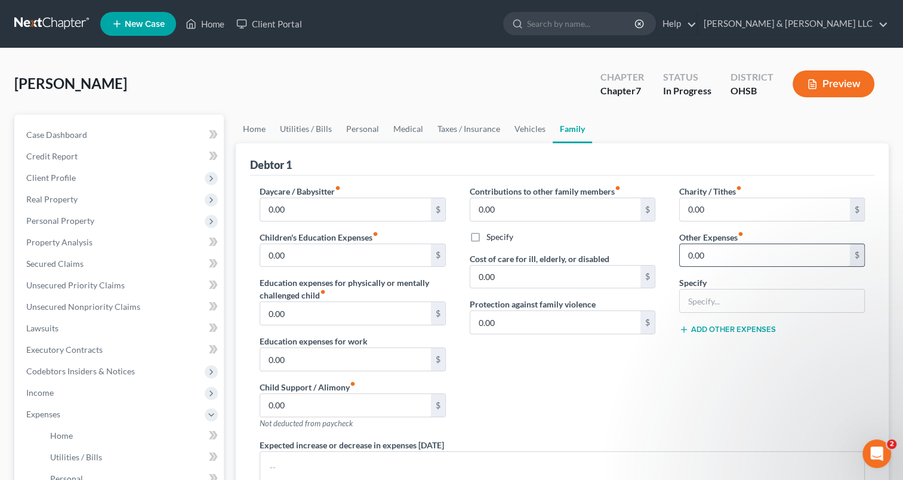
click at [718, 247] on input "0.00" at bounding box center [765, 255] width 170 height 23
type input "90"
click at [712, 310] on input "text" at bounding box center [772, 300] width 184 height 23
type input "s"
type input "S"
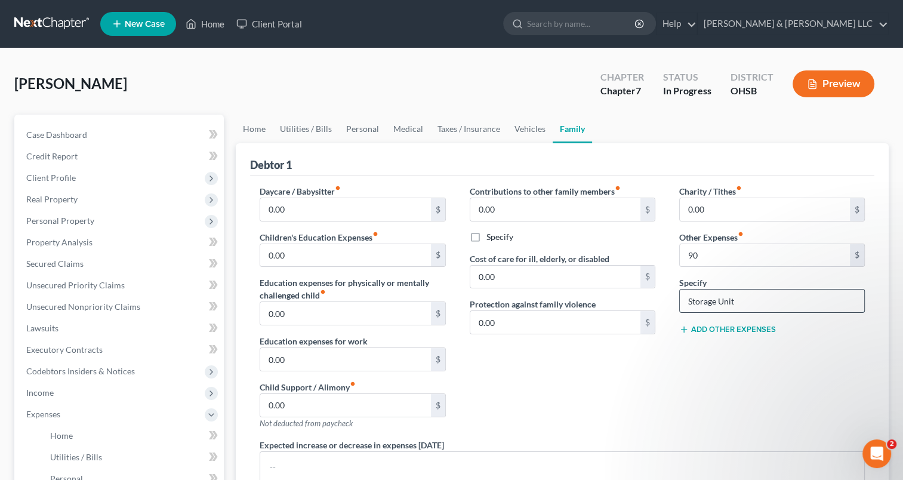
type input "Storage Unit"
click at [745, 258] on input "90" at bounding box center [765, 255] width 170 height 23
drag, startPoint x: 743, startPoint y: 299, endPoint x: 659, endPoint y: 302, distance: 84.2
click at [660, 302] on div "Daycare / Babysitter fiber_manual_record 0.00 $ Children's Education Expenses f…" at bounding box center [562, 364] width 629 height 359
click at [515, 127] on link "Vehicles" at bounding box center [529, 129] width 45 height 29
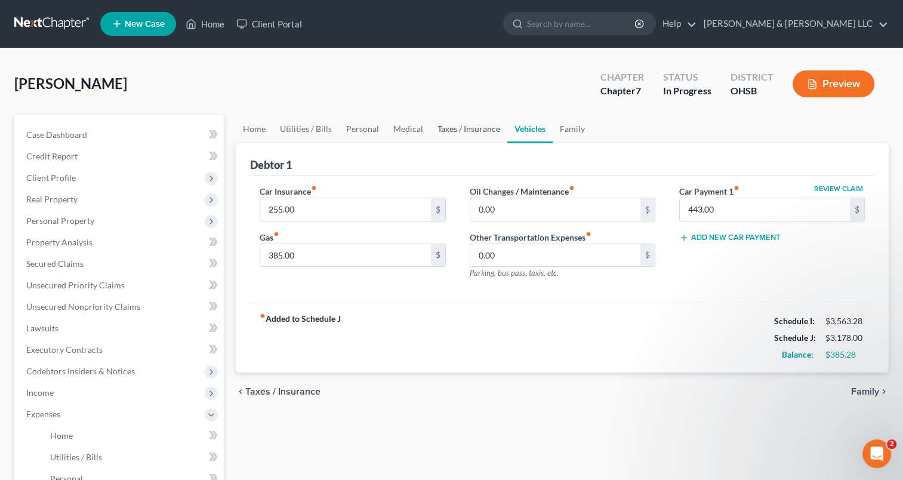
click at [458, 129] on link "Taxes / Insurance" at bounding box center [468, 129] width 77 height 29
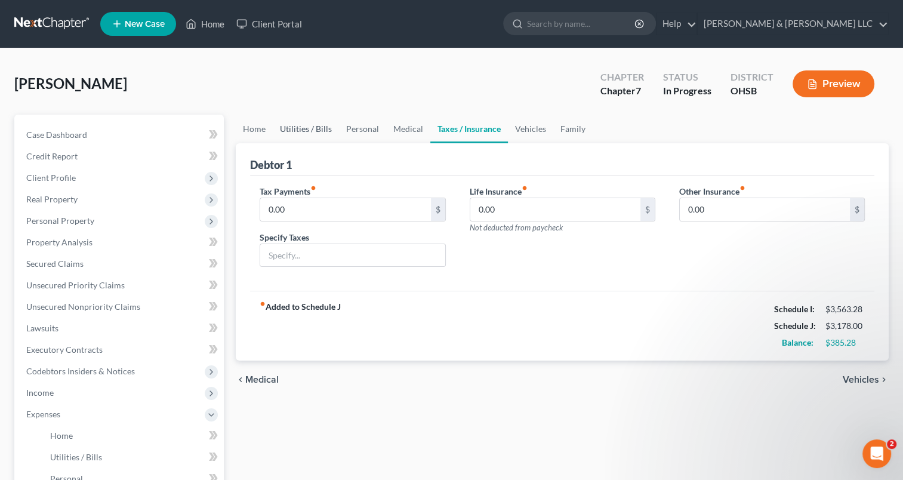
click at [303, 132] on link "Utilities / Bills" at bounding box center [306, 129] width 66 height 29
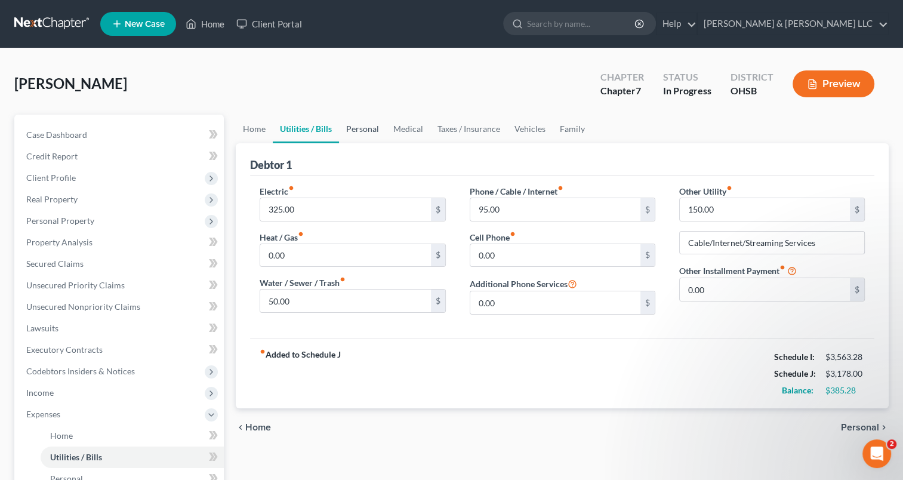
click at [363, 127] on link "Personal" at bounding box center [362, 129] width 47 height 29
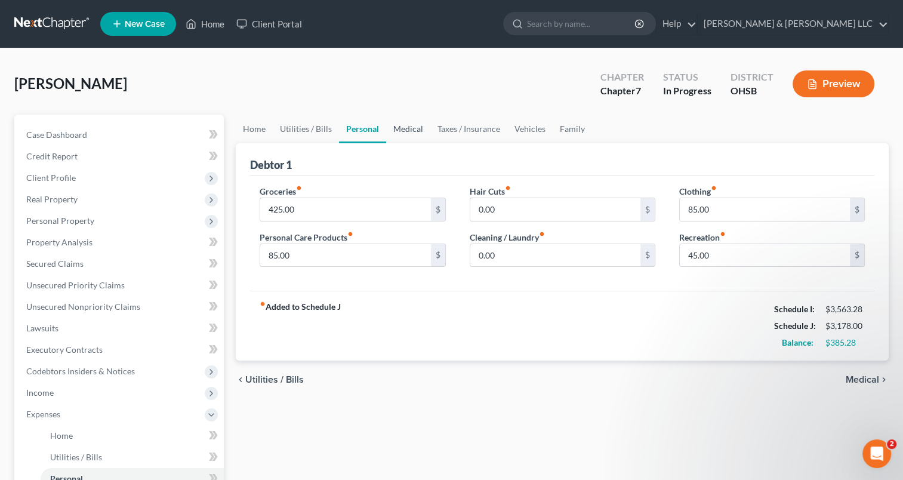
click at [410, 126] on link "Medical" at bounding box center [408, 129] width 44 height 29
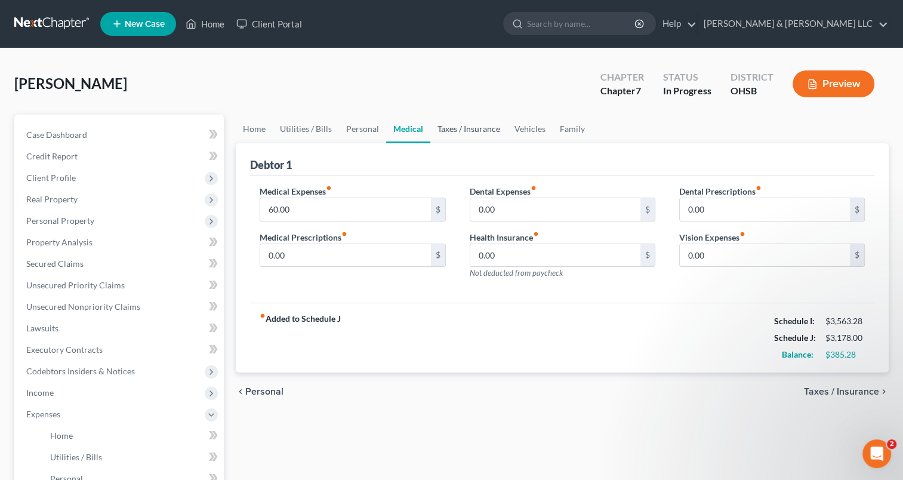
click at [454, 129] on link "Taxes / Insurance" at bounding box center [468, 129] width 77 height 29
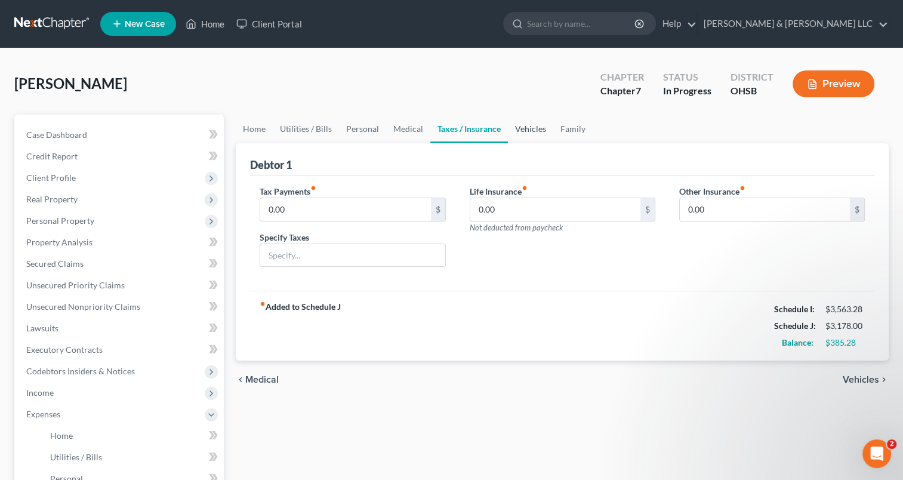
click at [524, 134] on link "Vehicles" at bounding box center [530, 129] width 45 height 29
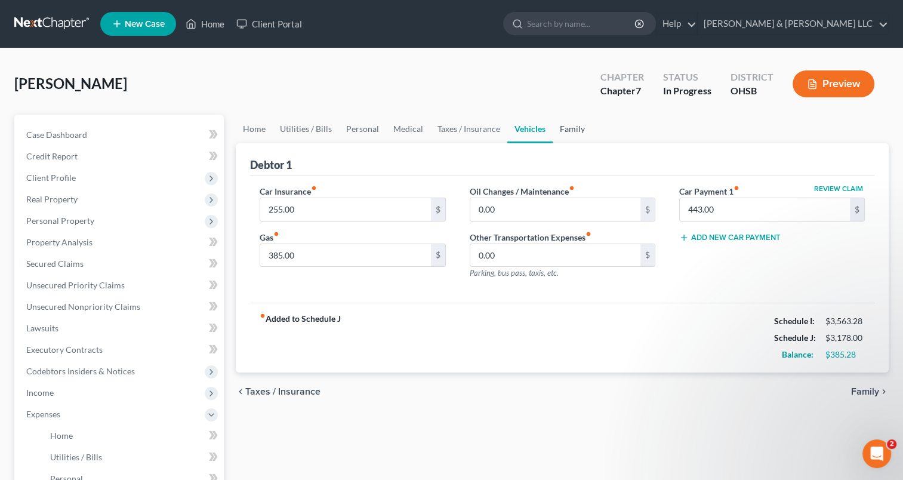
click at [575, 134] on link "Family" at bounding box center [571, 129] width 39 height 29
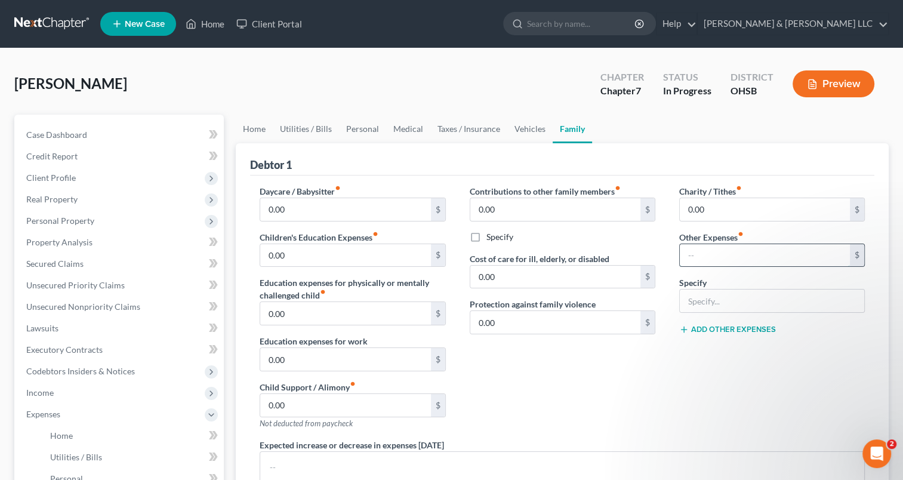
click at [712, 251] on input "text" at bounding box center [765, 255] width 170 height 23
type input "100"
type input "School Expenses:"
click at [712, 251] on input "100" at bounding box center [765, 255] width 170 height 23
type input "95"
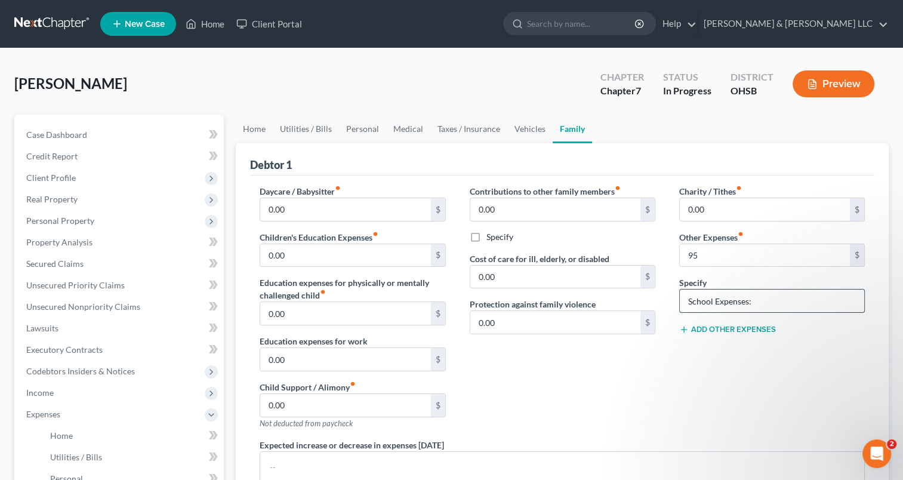
click at [771, 300] on input "School Expenses:" at bounding box center [772, 300] width 184 height 23
type input "School Expenses: Books, Tuition, Computer"
click at [517, 131] on link "Vehicles" at bounding box center [529, 129] width 45 height 29
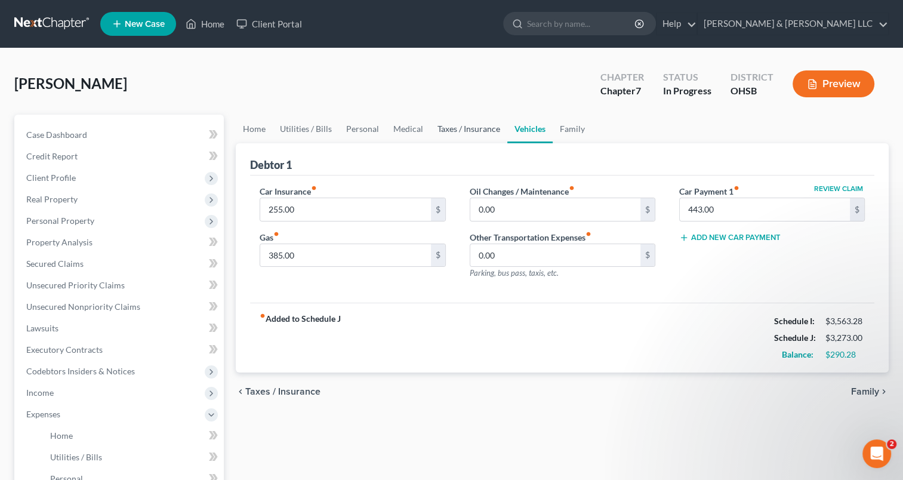
click at [459, 134] on link "Taxes / Insurance" at bounding box center [468, 129] width 77 height 29
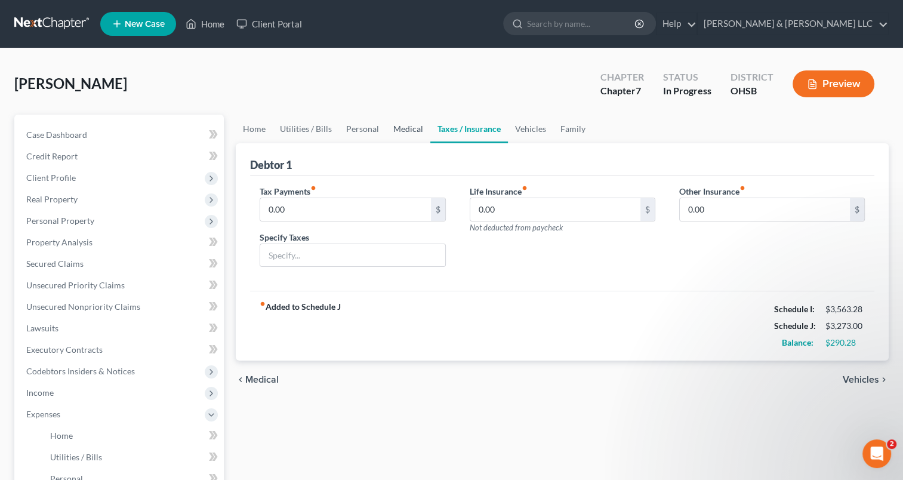
click at [396, 133] on link "Medical" at bounding box center [408, 129] width 44 height 29
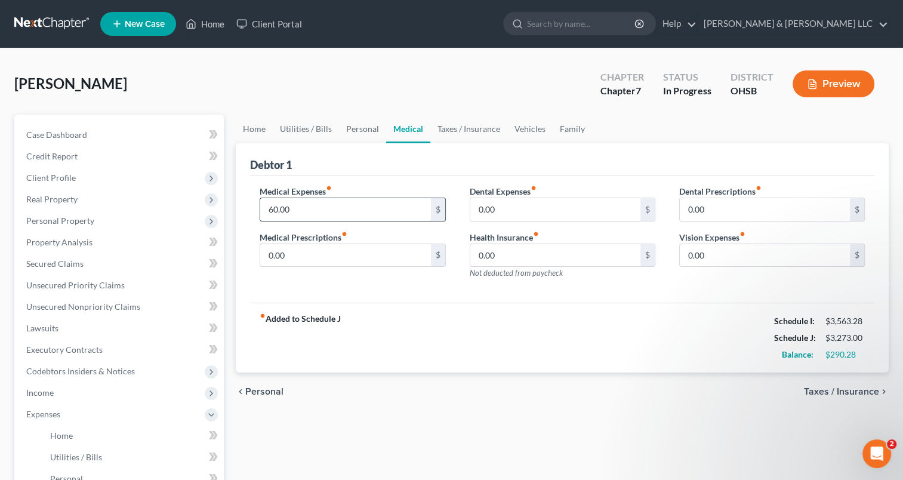
click at [309, 205] on input "60.00" at bounding box center [345, 209] width 170 height 23
click at [353, 133] on link "Personal" at bounding box center [362, 129] width 47 height 29
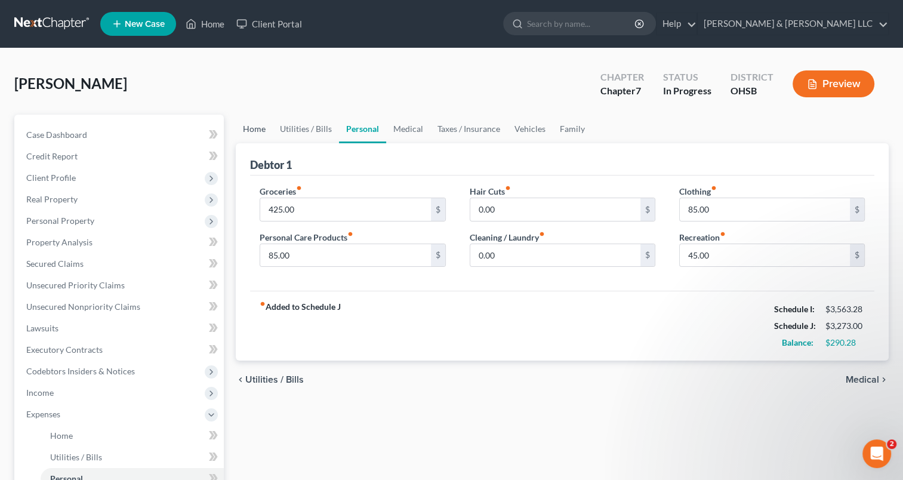
click at [254, 126] on link "Home" at bounding box center [254, 129] width 37 height 29
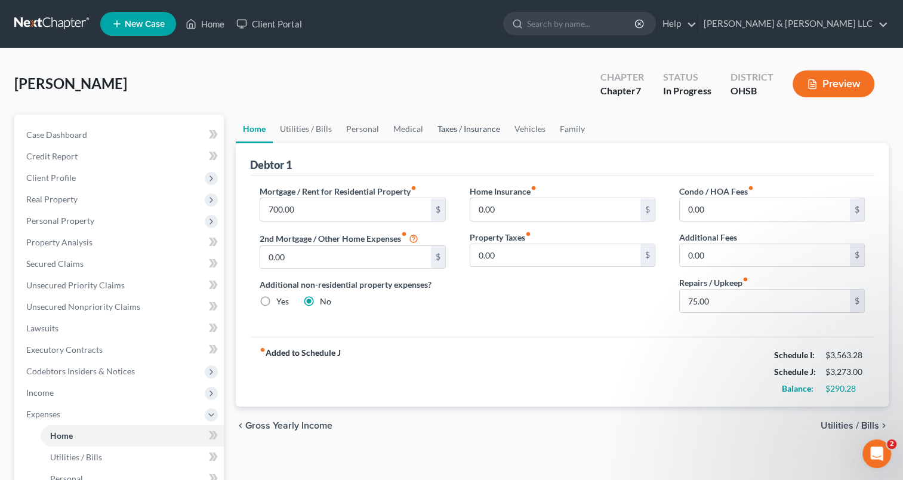
click at [494, 124] on link "Taxes / Insurance" at bounding box center [468, 129] width 77 height 29
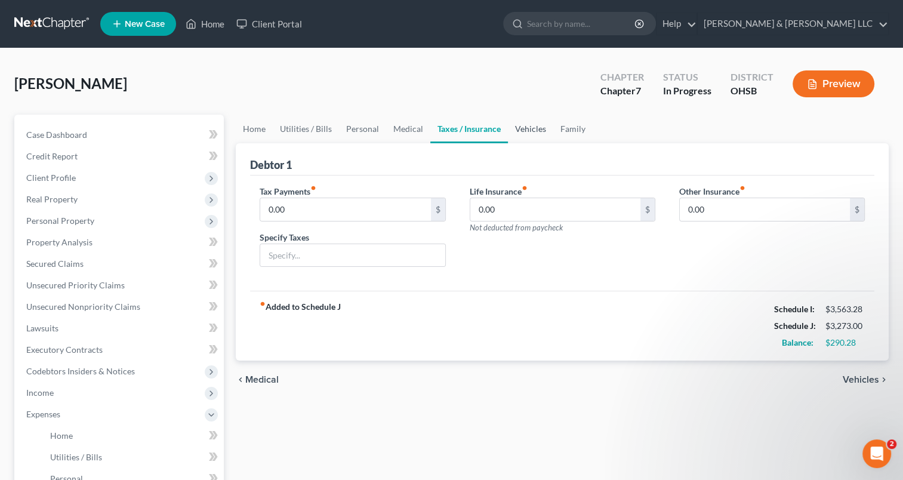
click at [527, 131] on link "Vehicles" at bounding box center [530, 129] width 45 height 29
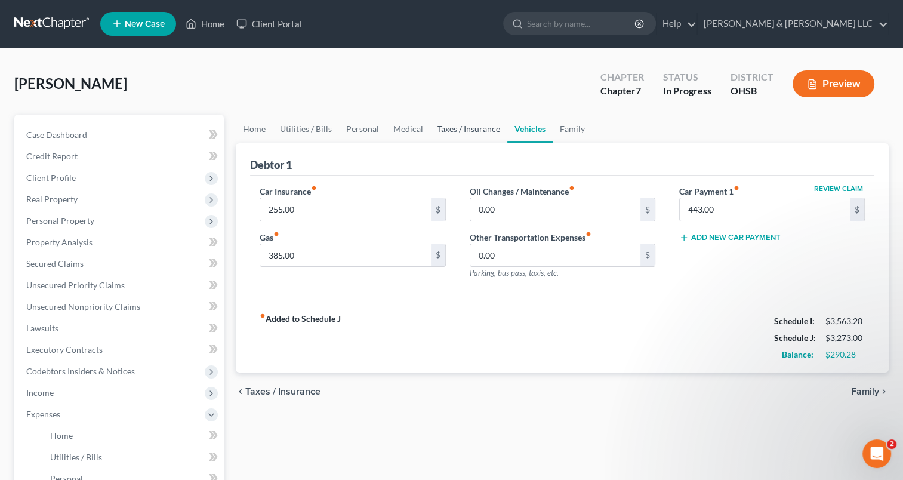
click at [479, 130] on link "Taxes / Insurance" at bounding box center [468, 129] width 77 height 29
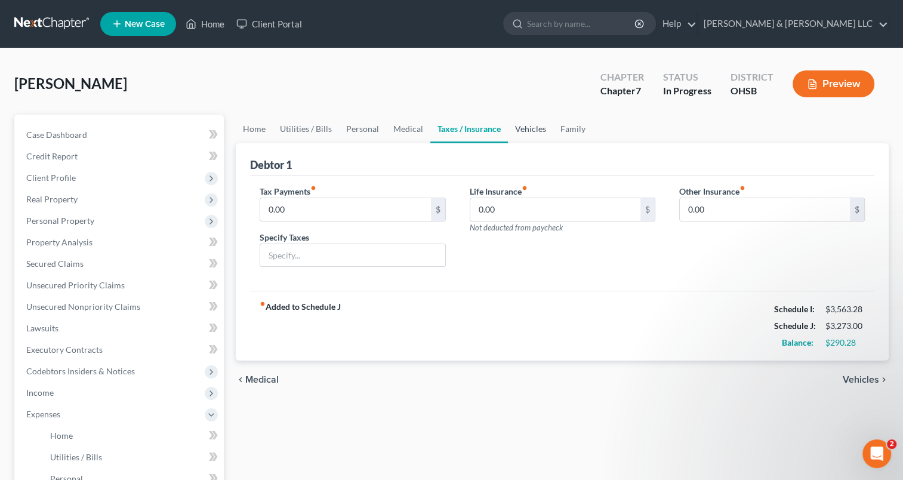
click at [527, 131] on link "Vehicles" at bounding box center [530, 129] width 45 height 29
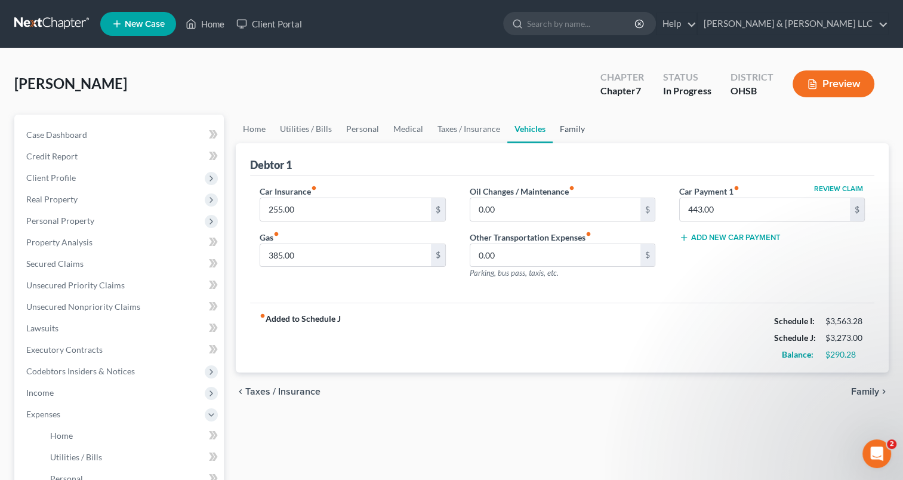
click at [572, 132] on link "Family" at bounding box center [571, 129] width 39 height 29
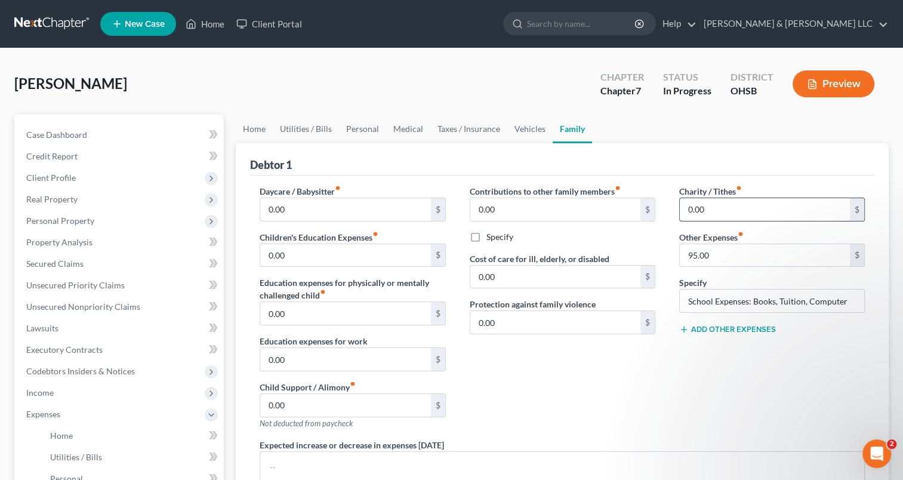
click at [720, 206] on input "0.00" at bounding box center [765, 209] width 170 height 23
click at [728, 248] on input "95.00" at bounding box center [765, 255] width 170 height 23
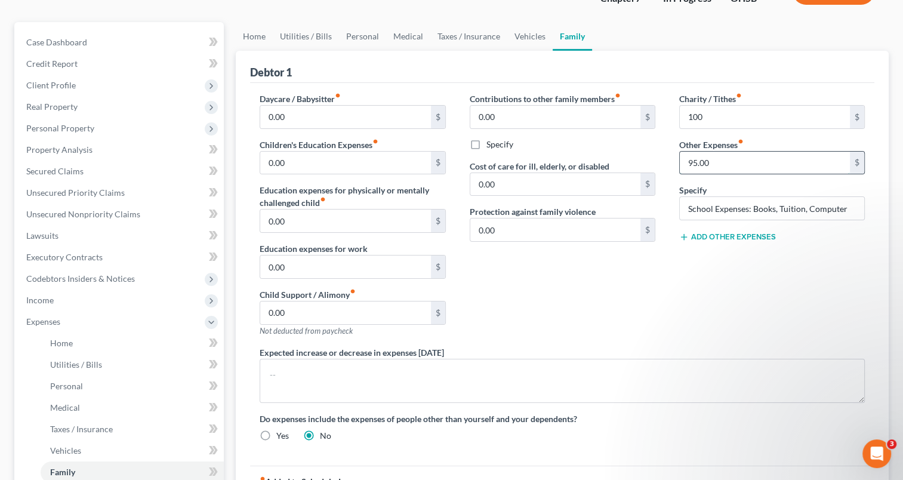
scroll to position [60, 0]
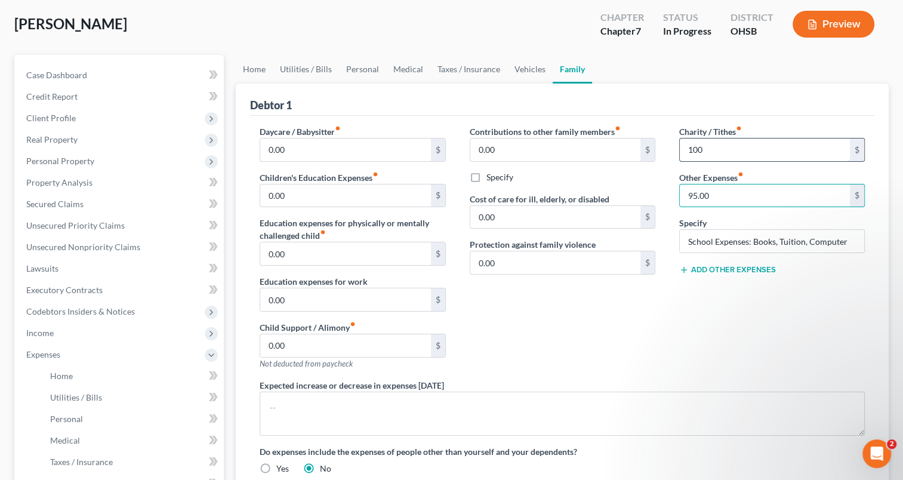
click at [706, 150] on input "100" at bounding box center [765, 149] width 170 height 23
type input "95"
click at [721, 193] on input "95.00" at bounding box center [765, 195] width 170 height 23
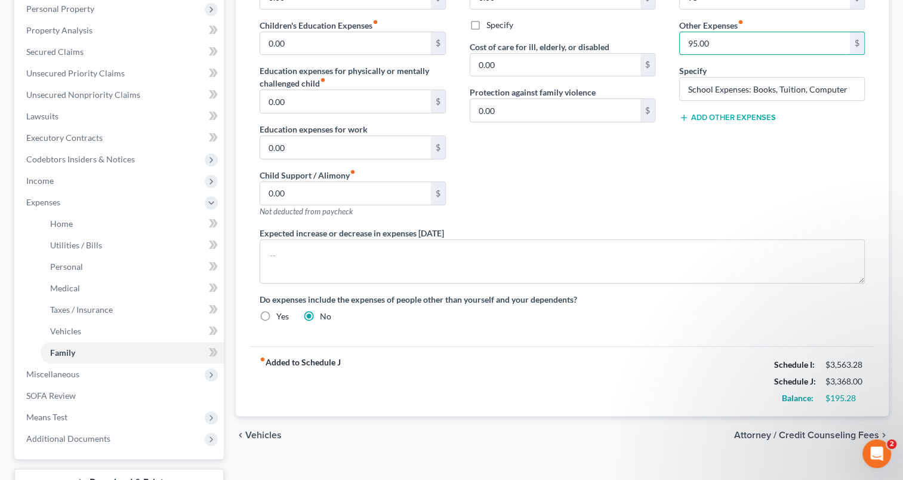
scroll to position [5, 0]
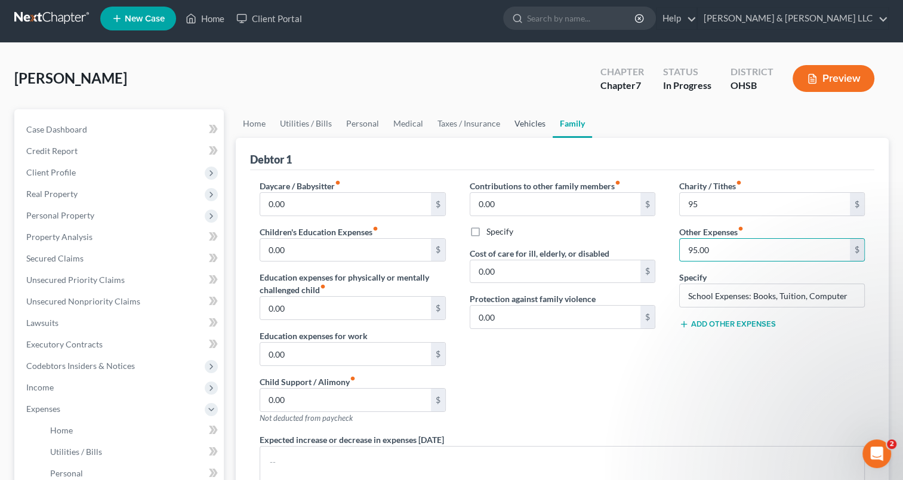
click at [523, 123] on link "Vehicles" at bounding box center [529, 123] width 45 height 29
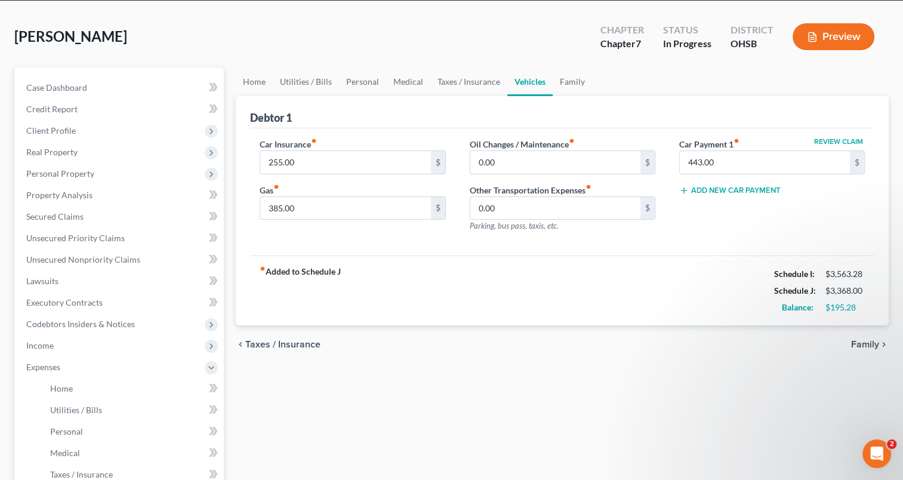
scroll to position [119, 0]
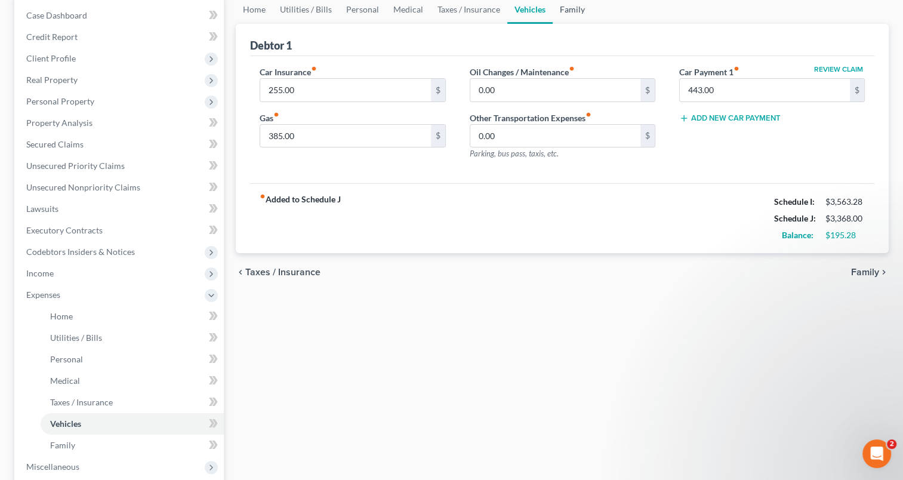
click at [575, 10] on link "Family" at bounding box center [571, 9] width 39 height 29
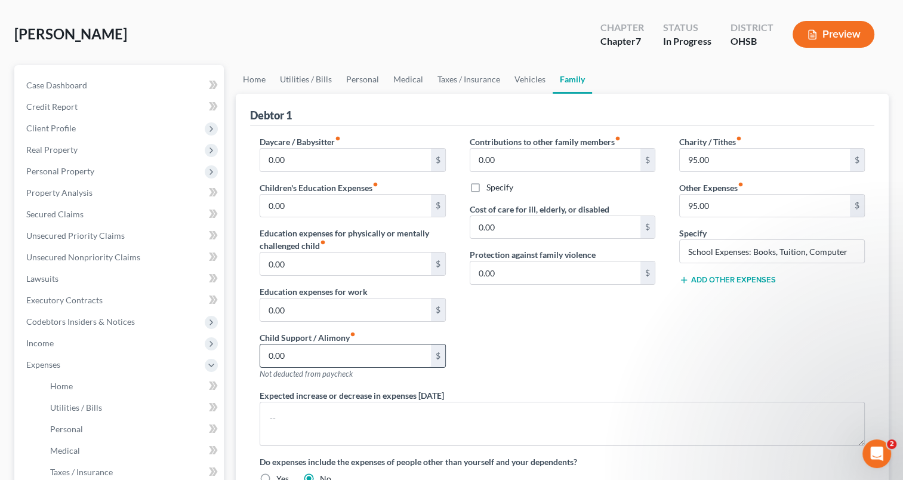
scroll to position [119, 0]
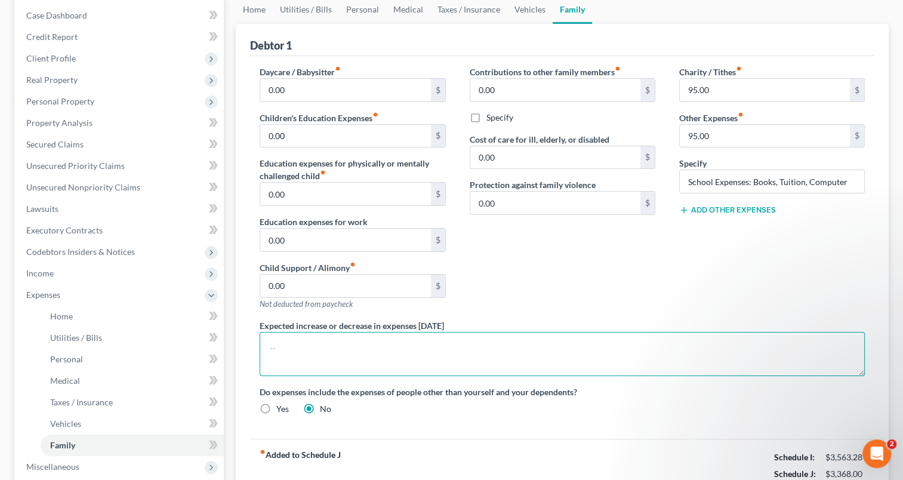
click at [295, 342] on textarea at bounding box center [562, 354] width 605 height 44
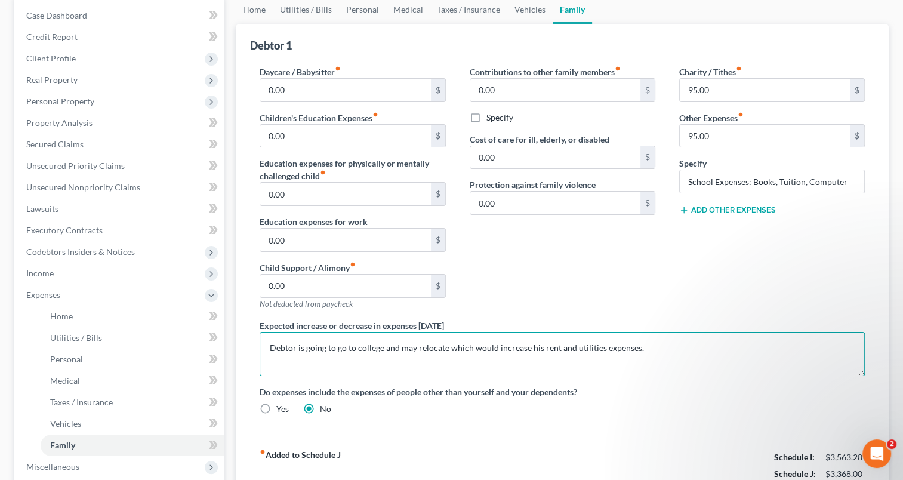
click at [417, 345] on textarea "Debtor is going to go to college and may relocate which would increase his rent…" at bounding box center [562, 354] width 605 height 44
click at [413, 344] on textarea "Debtor is going to go to college and may relocate which would increase his rent…" at bounding box center [562, 354] width 605 height 44
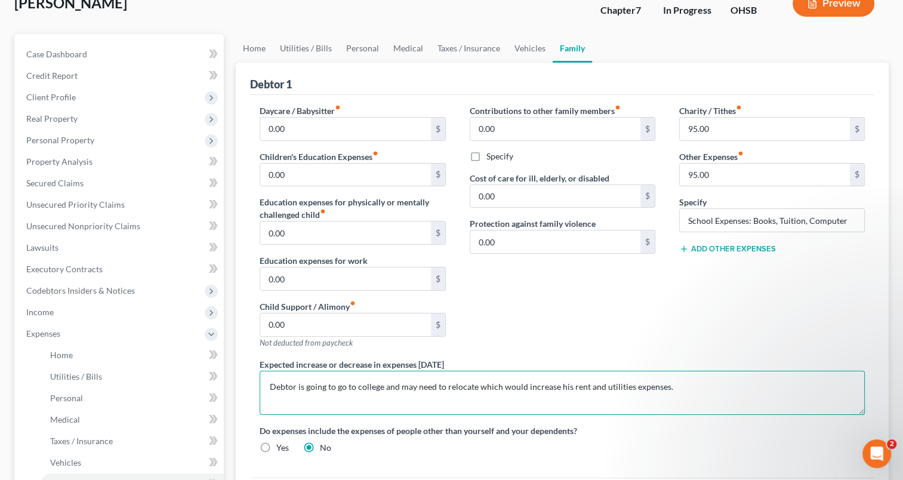
scroll to position [0, 0]
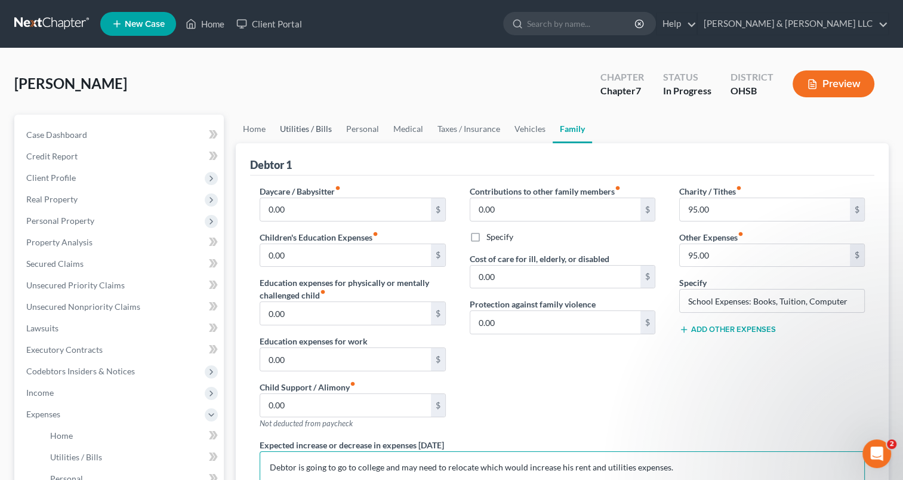
type textarea "Debtor is going to go to college and may need to relocate which would increase …"
click at [296, 132] on link "Utilities / Bills" at bounding box center [306, 129] width 66 height 29
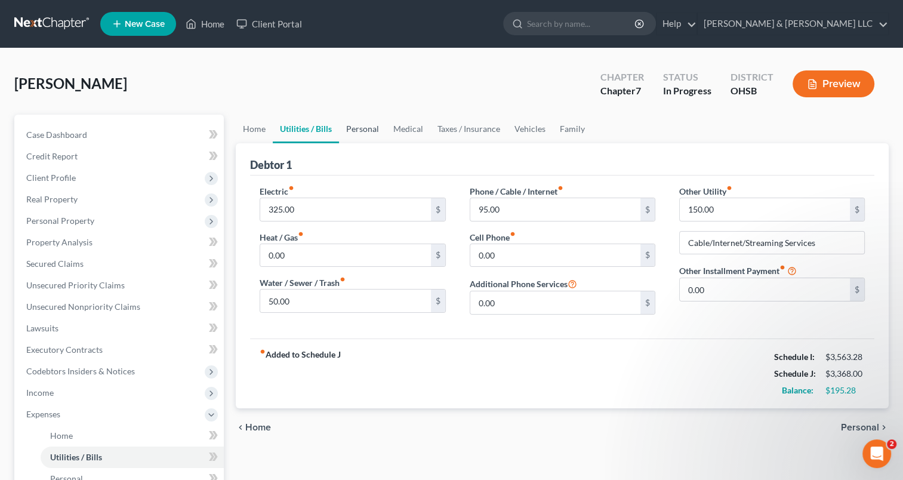
click at [354, 132] on link "Personal" at bounding box center [362, 129] width 47 height 29
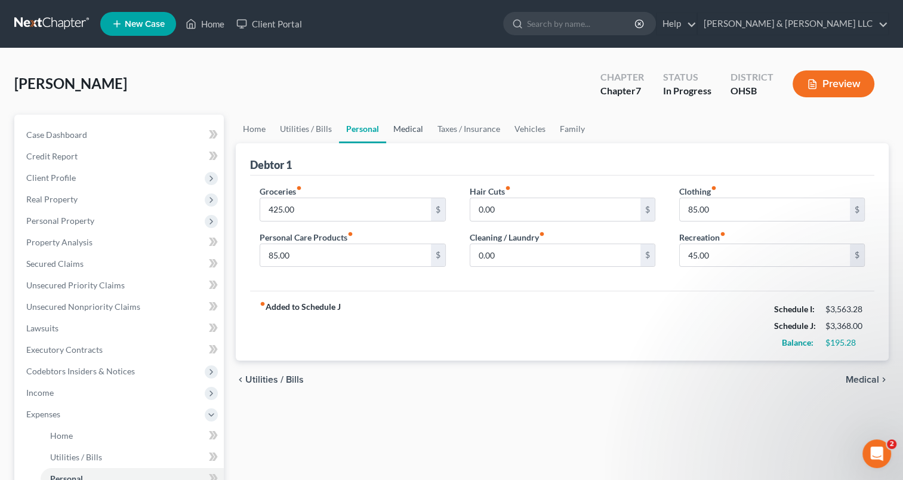
click at [408, 128] on link "Medical" at bounding box center [408, 129] width 44 height 29
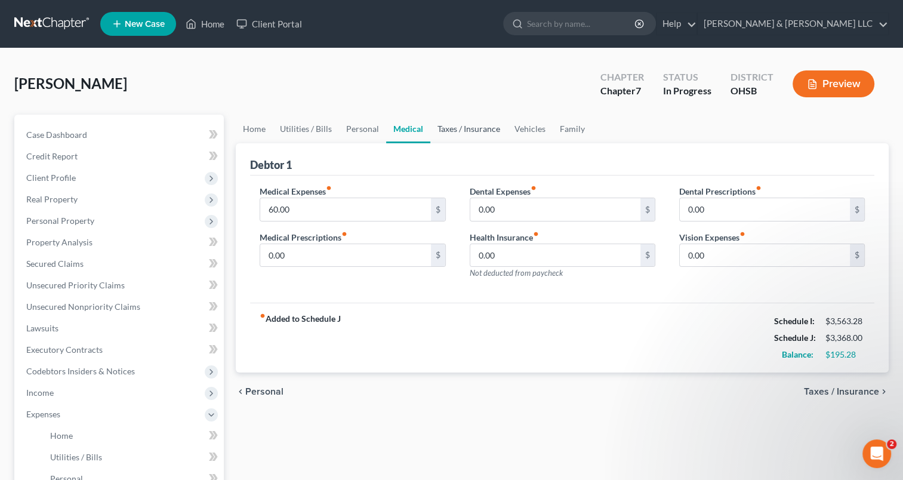
click at [447, 128] on link "Taxes / Insurance" at bounding box center [468, 129] width 77 height 29
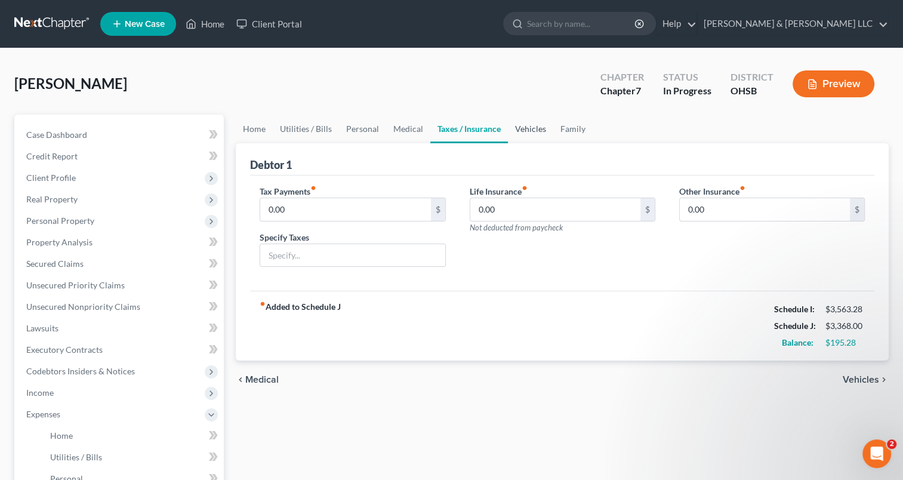
click at [523, 132] on link "Vehicles" at bounding box center [530, 129] width 45 height 29
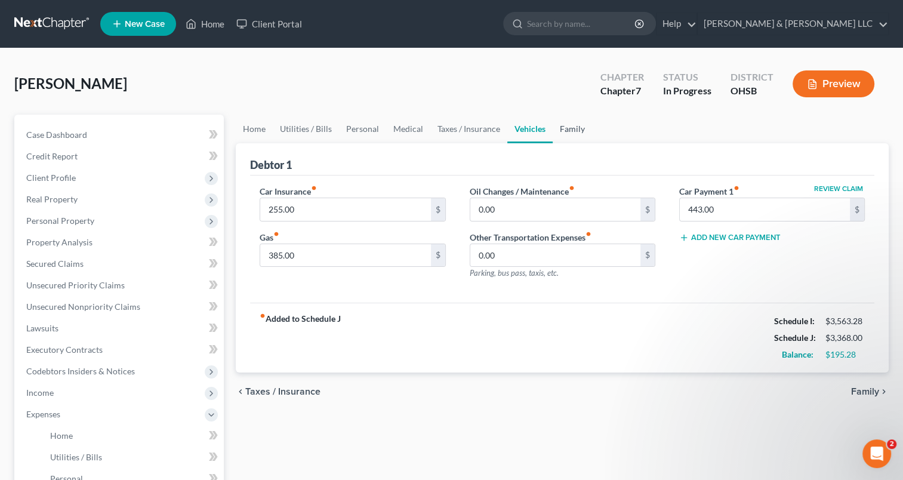
click at [568, 128] on link "Family" at bounding box center [571, 129] width 39 height 29
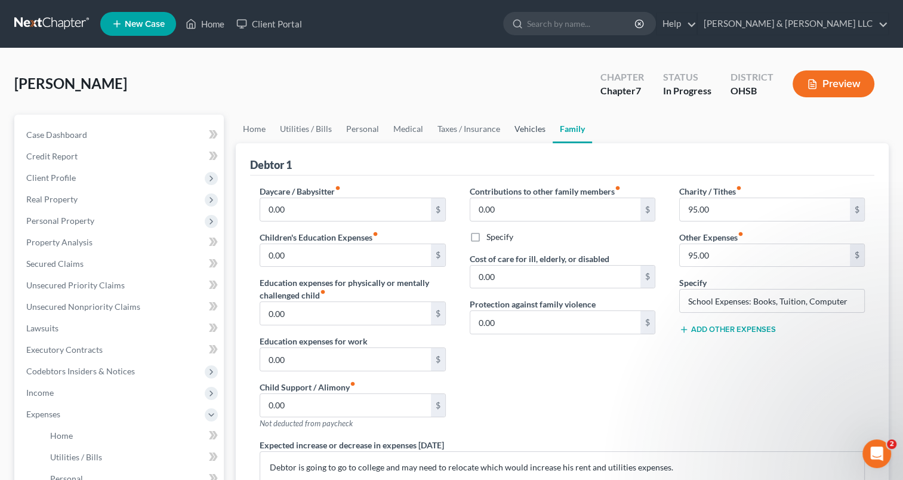
click at [530, 134] on link "Vehicles" at bounding box center [529, 129] width 45 height 29
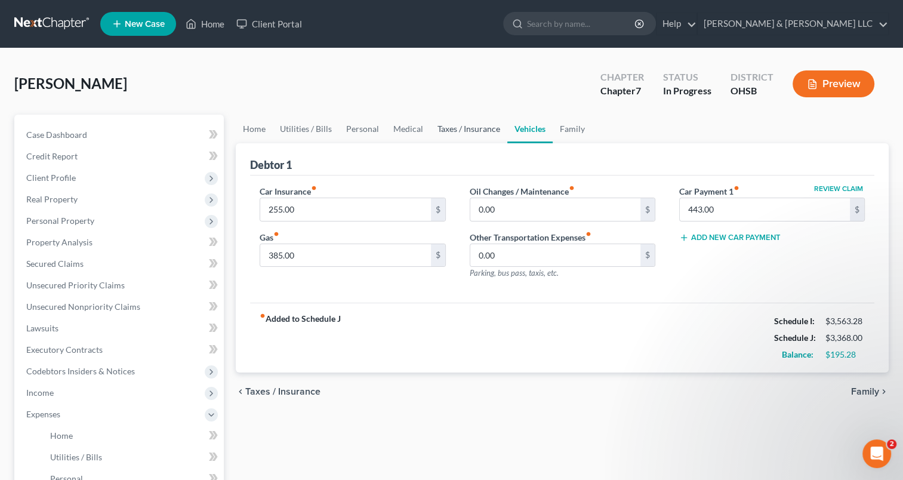
click at [480, 132] on link "Taxes / Insurance" at bounding box center [468, 129] width 77 height 29
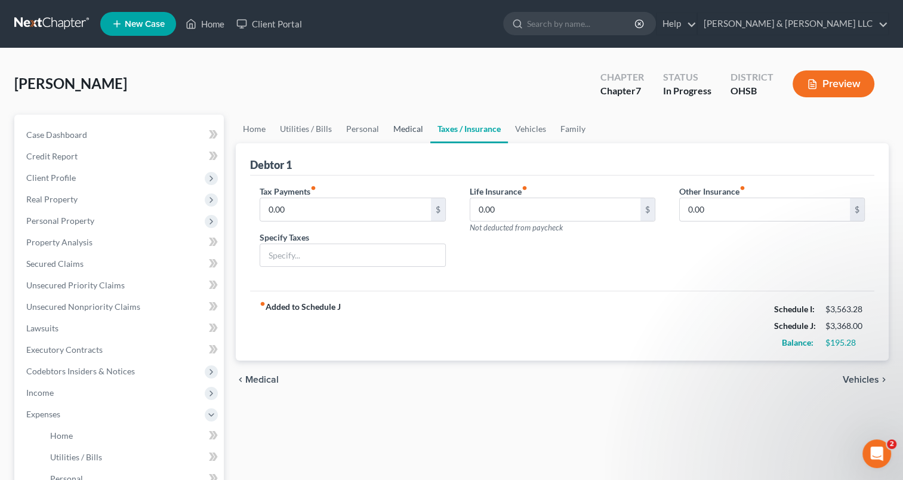
click at [413, 131] on link "Medical" at bounding box center [408, 129] width 44 height 29
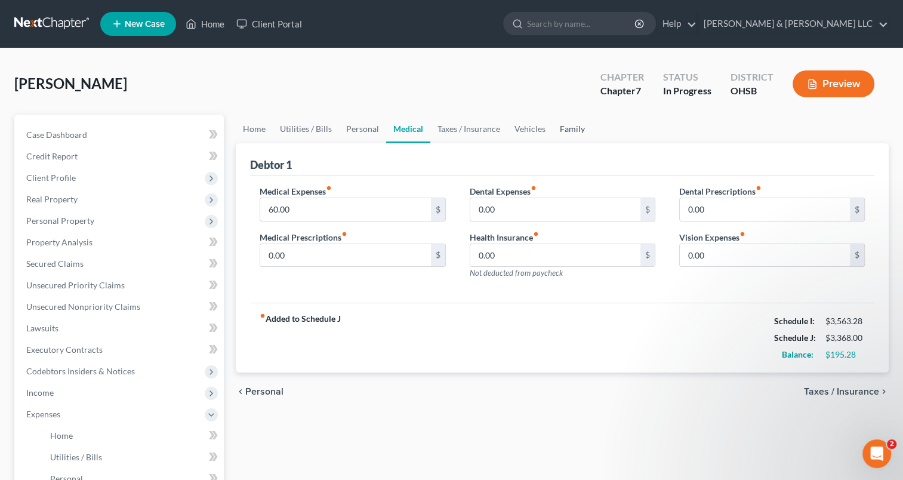
click at [567, 127] on link "Family" at bounding box center [571, 129] width 39 height 29
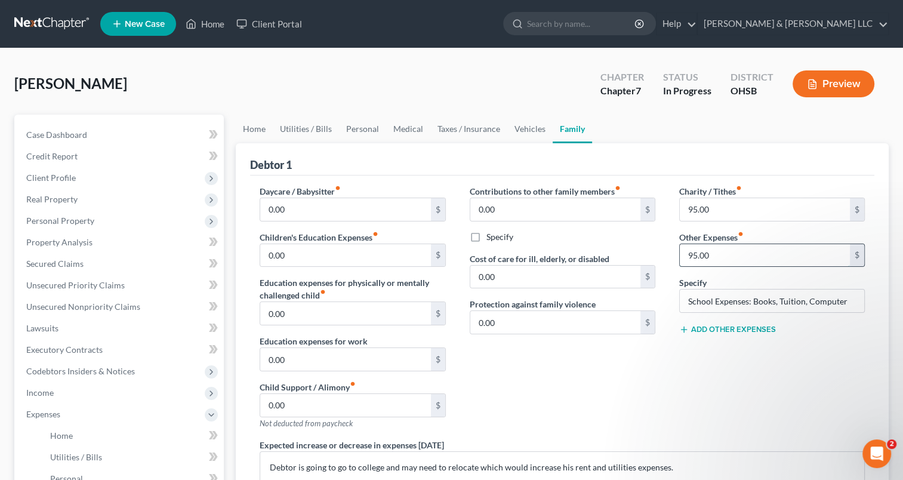
click at [727, 253] on input "95.00" at bounding box center [765, 255] width 170 height 23
type input "150"
click at [725, 302] on input "School Expenses: Books, Tuition, Computer" at bounding box center [772, 300] width 184 height 23
click at [360, 131] on link "Personal" at bounding box center [362, 129] width 47 height 29
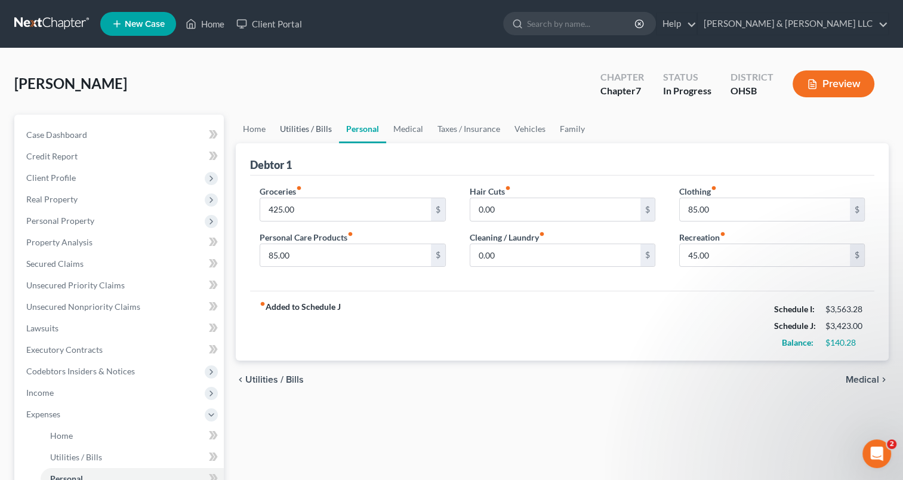
click at [310, 134] on link "Utilities / Bills" at bounding box center [306, 129] width 66 height 29
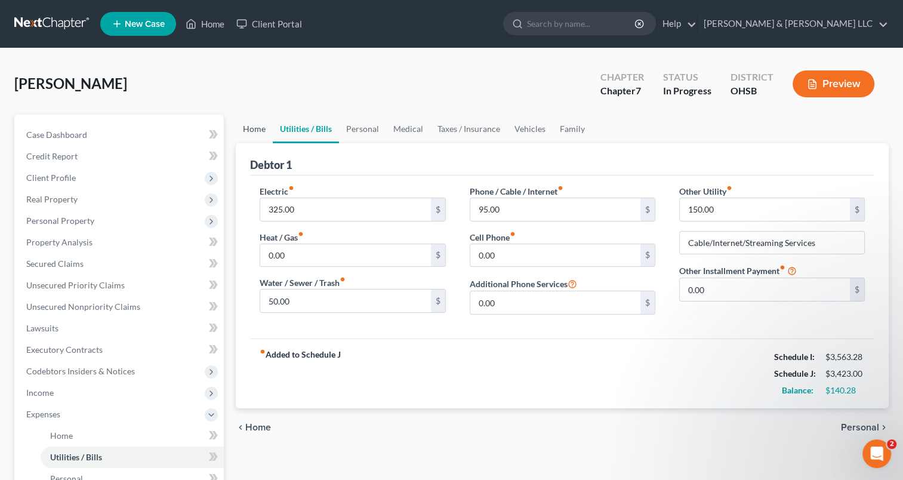
click at [248, 131] on link "Home" at bounding box center [254, 129] width 37 height 29
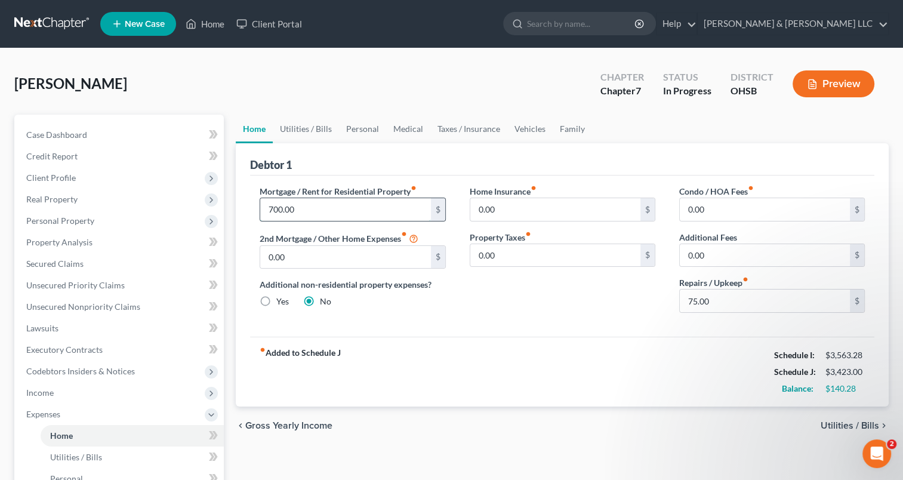
click at [300, 212] on input "700.00" at bounding box center [345, 209] width 170 height 23
type input "800"
click at [297, 255] on input "0.00" at bounding box center [345, 257] width 170 height 23
click at [758, 304] on input "75.00" at bounding box center [765, 300] width 170 height 23
click at [306, 128] on link "Utilities / Bills" at bounding box center [306, 129] width 66 height 29
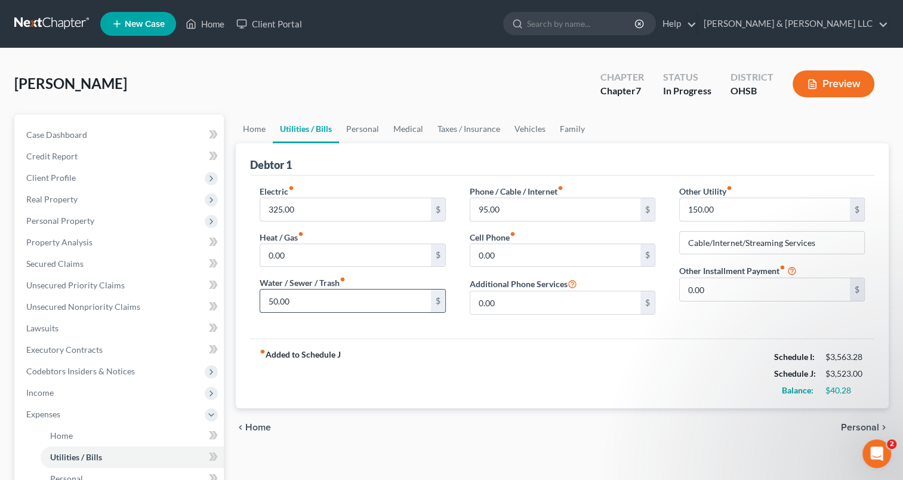
click at [299, 296] on input "50.00" at bounding box center [345, 300] width 170 height 23
type input "55"
click at [527, 215] on input "95.00" at bounding box center [555, 209] width 170 height 23
click at [310, 213] on input "325.00" at bounding box center [345, 209] width 170 height 23
type input "335"
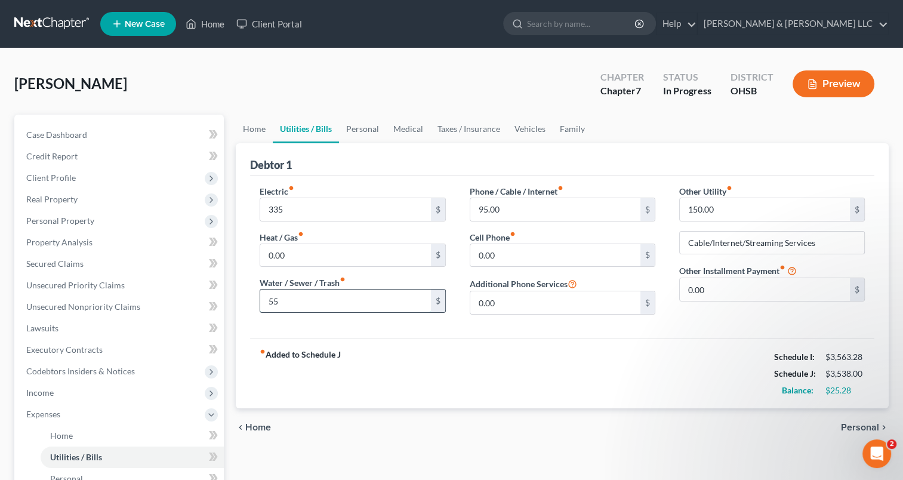
click at [306, 303] on input "55" at bounding box center [345, 300] width 170 height 23
click at [368, 134] on link "Personal" at bounding box center [362, 129] width 47 height 29
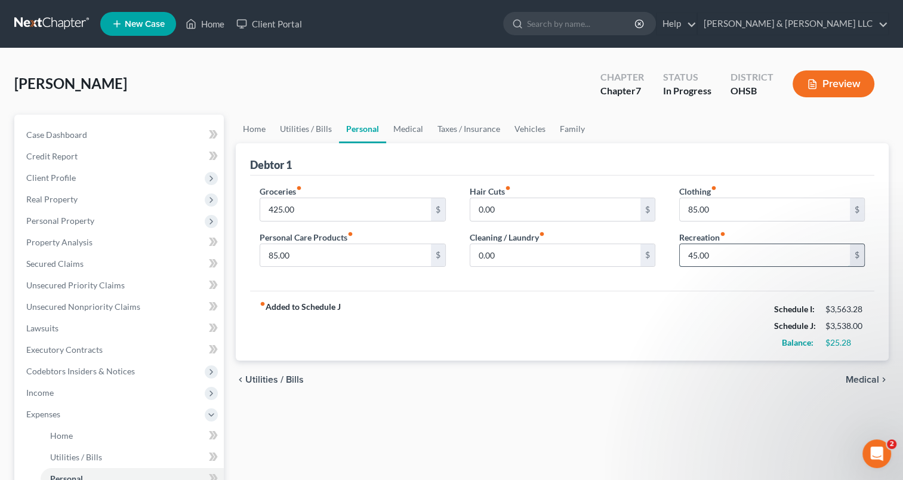
click at [743, 254] on input "45.00" at bounding box center [765, 255] width 170 height 23
type input "55"
click at [725, 210] on input "85.00" at bounding box center [765, 209] width 170 height 23
click at [408, 128] on link "Medical" at bounding box center [408, 129] width 44 height 29
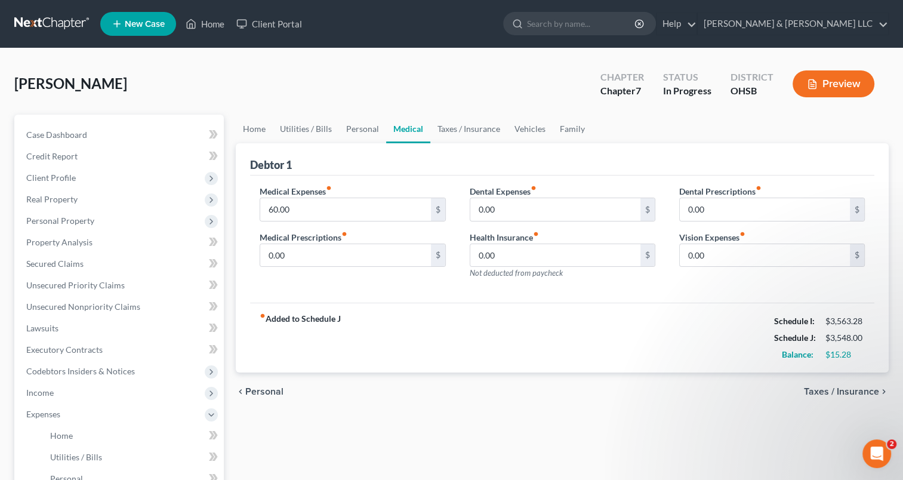
scroll to position [298, 0]
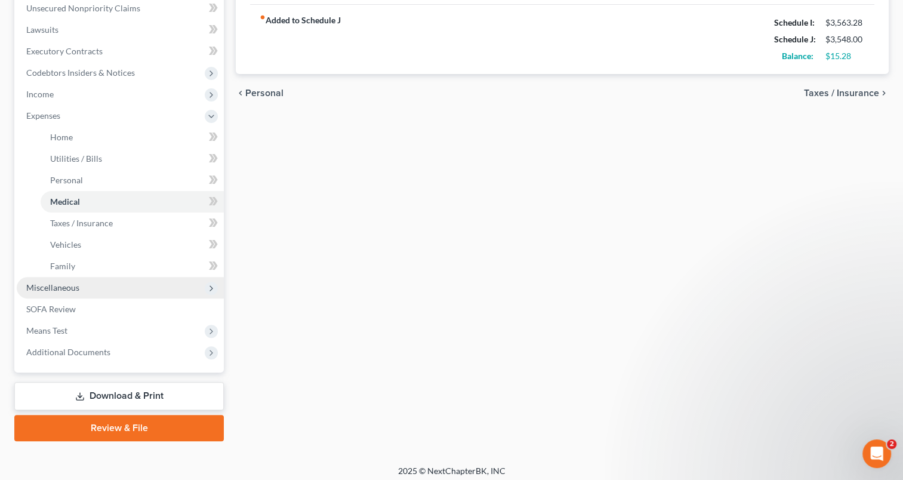
click at [84, 295] on span "Miscellaneous" at bounding box center [120, 287] width 207 height 21
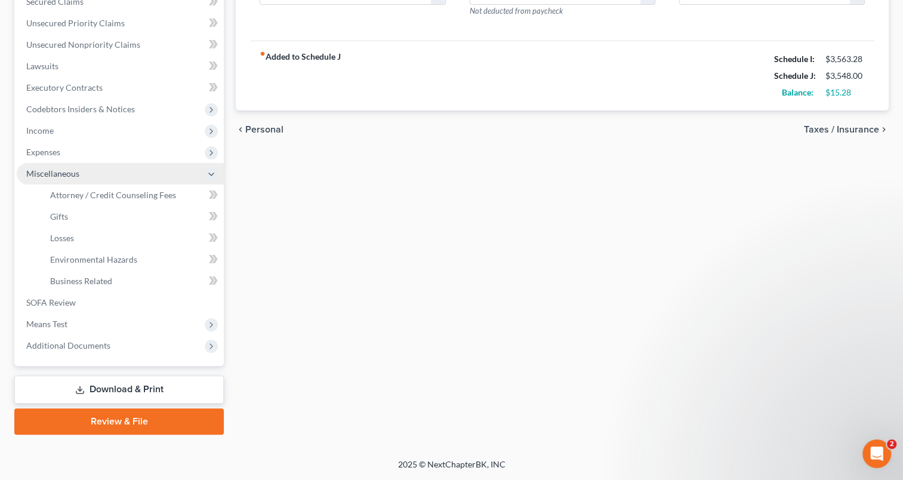
scroll to position [261, 0]
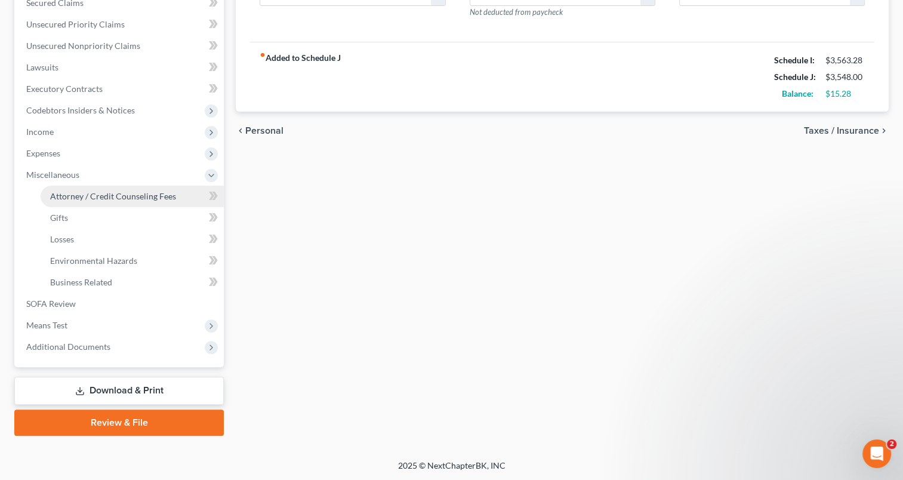
click at [105, 197] on span "Attorney / Credit Counseling Fees" at bounding box center [113, 196] width 126 height 10
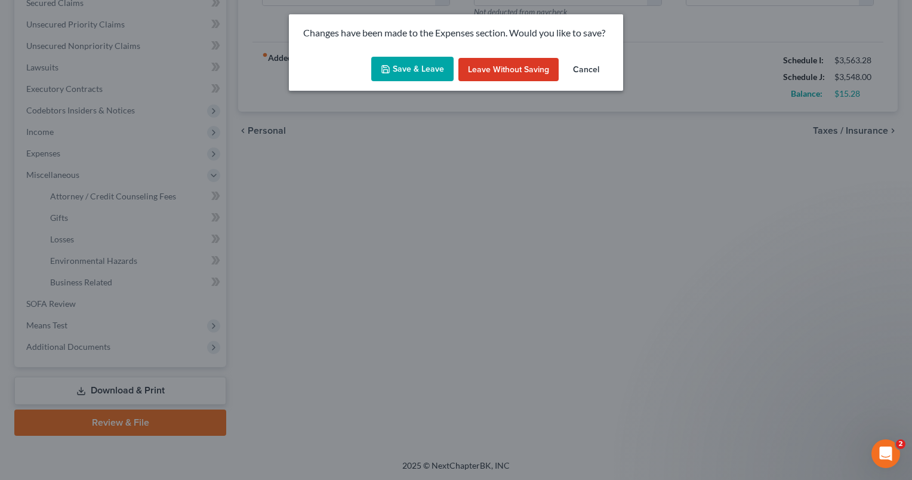
click at [402, 63] on button "Save & Leave" at bounding box center [412, 69] width 82 height 25
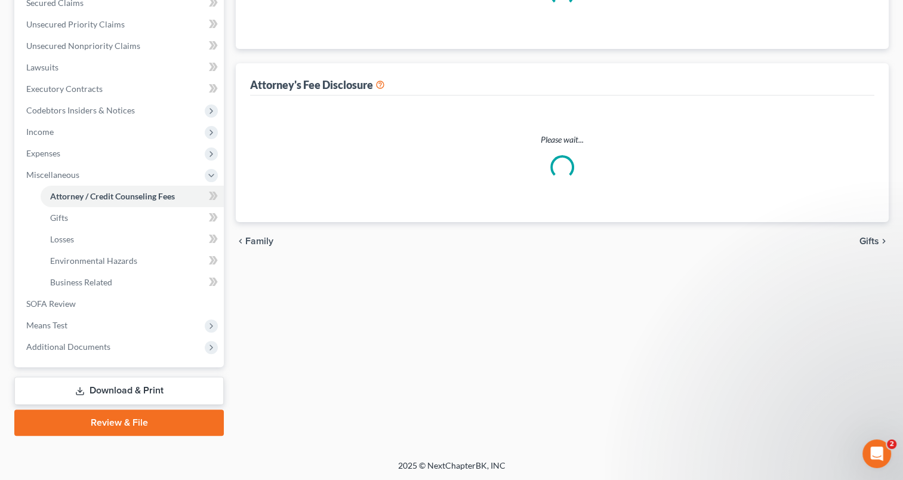
select select "0"
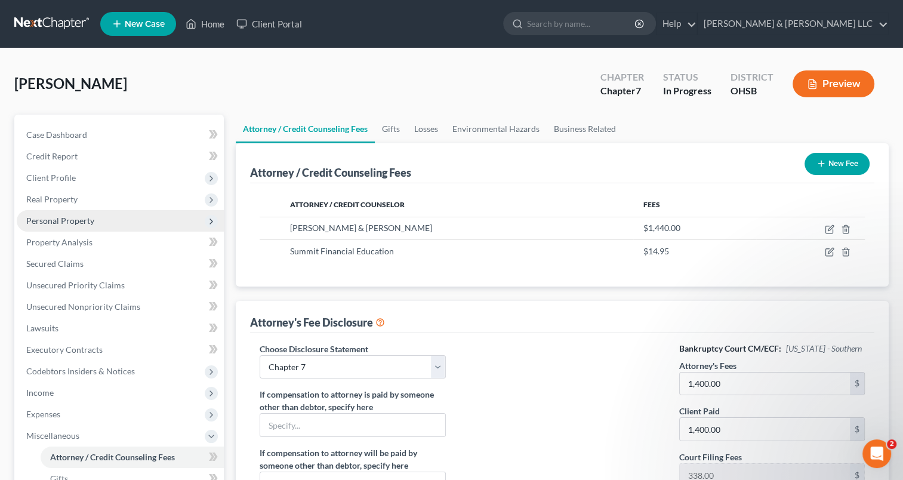
click at [58, 227] on span "Personal Property" at bounding box center [120, 220] width 207 height 21
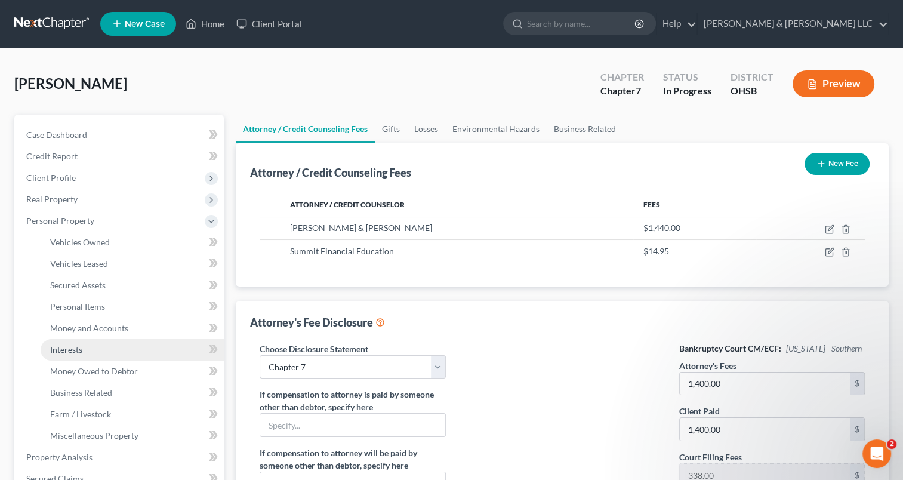
click at [79, 351] on span "Interests" at bounding box center [66, 349] width 32 height 10
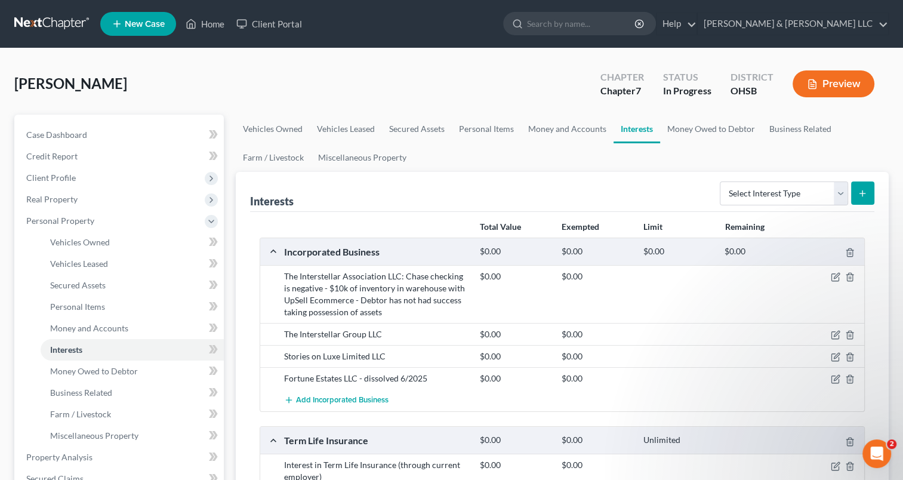
scroll to position [657, 0]
